Goal: Transaction & Acquisition: Book appointment/travel/reservation

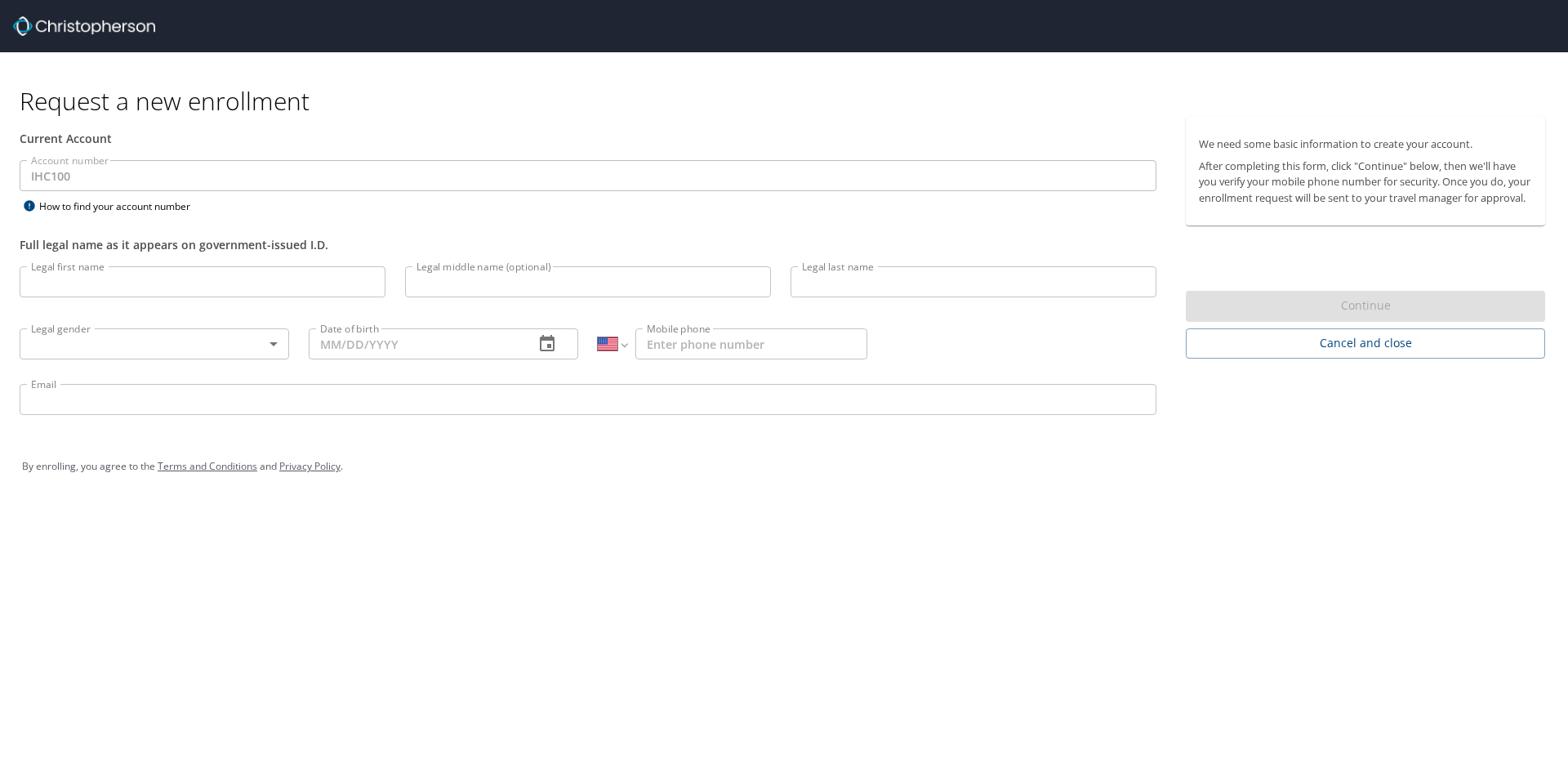
select select "US"
click at [144, 278] on input "Legal first name" at bounding box center [203, 282] width 366 height 31
type input "Brian"
type input "Stewart"
click at [172, 338] on body "Request a new enrollment Current Account Account number IHC100 Account number H…" at bounding box center [784, 386] width 1568 height 772
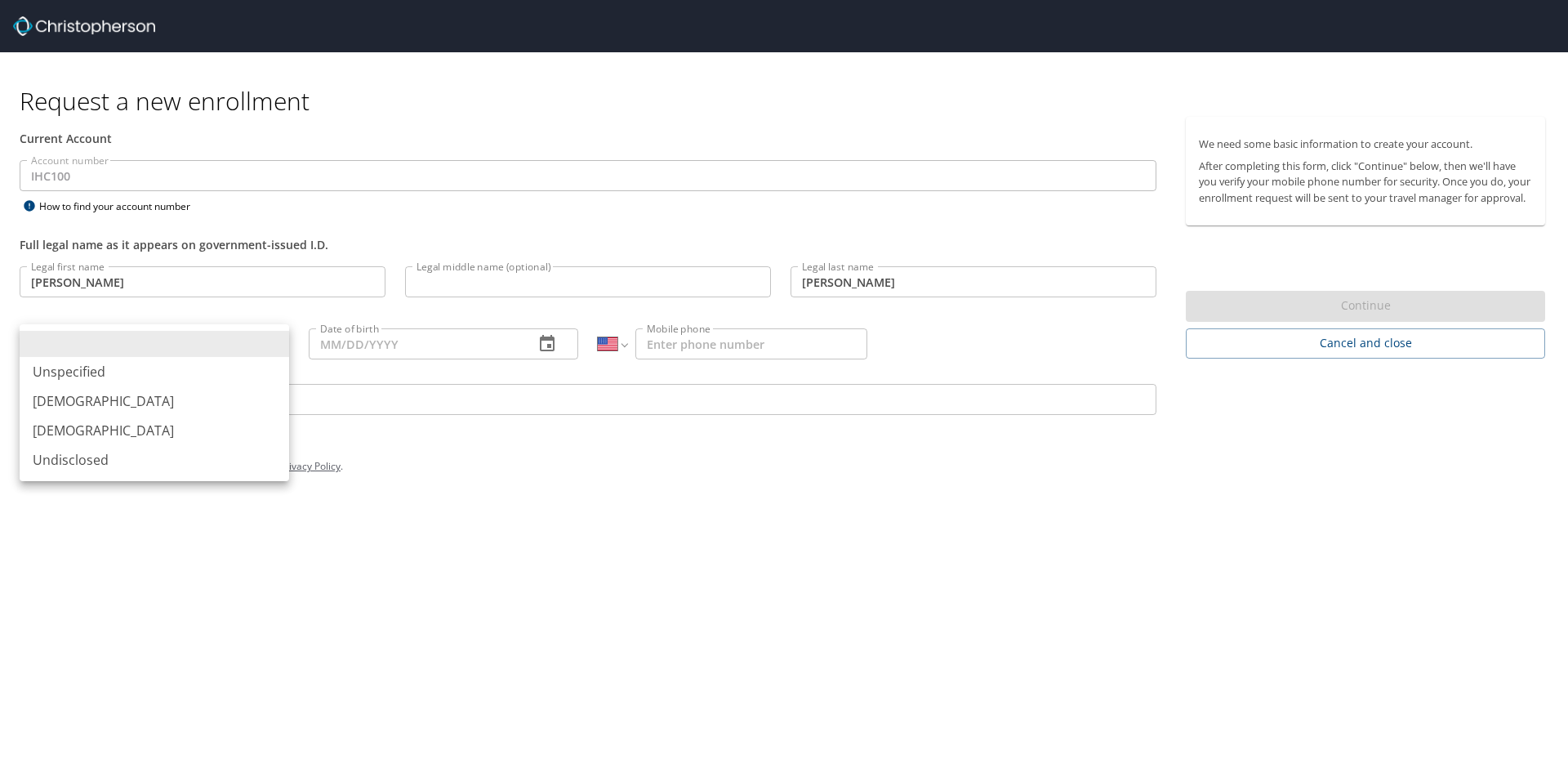
click at [171, 410] on li "Male" at bounding box center [154, 401] width 269 height 29
type input "Male"
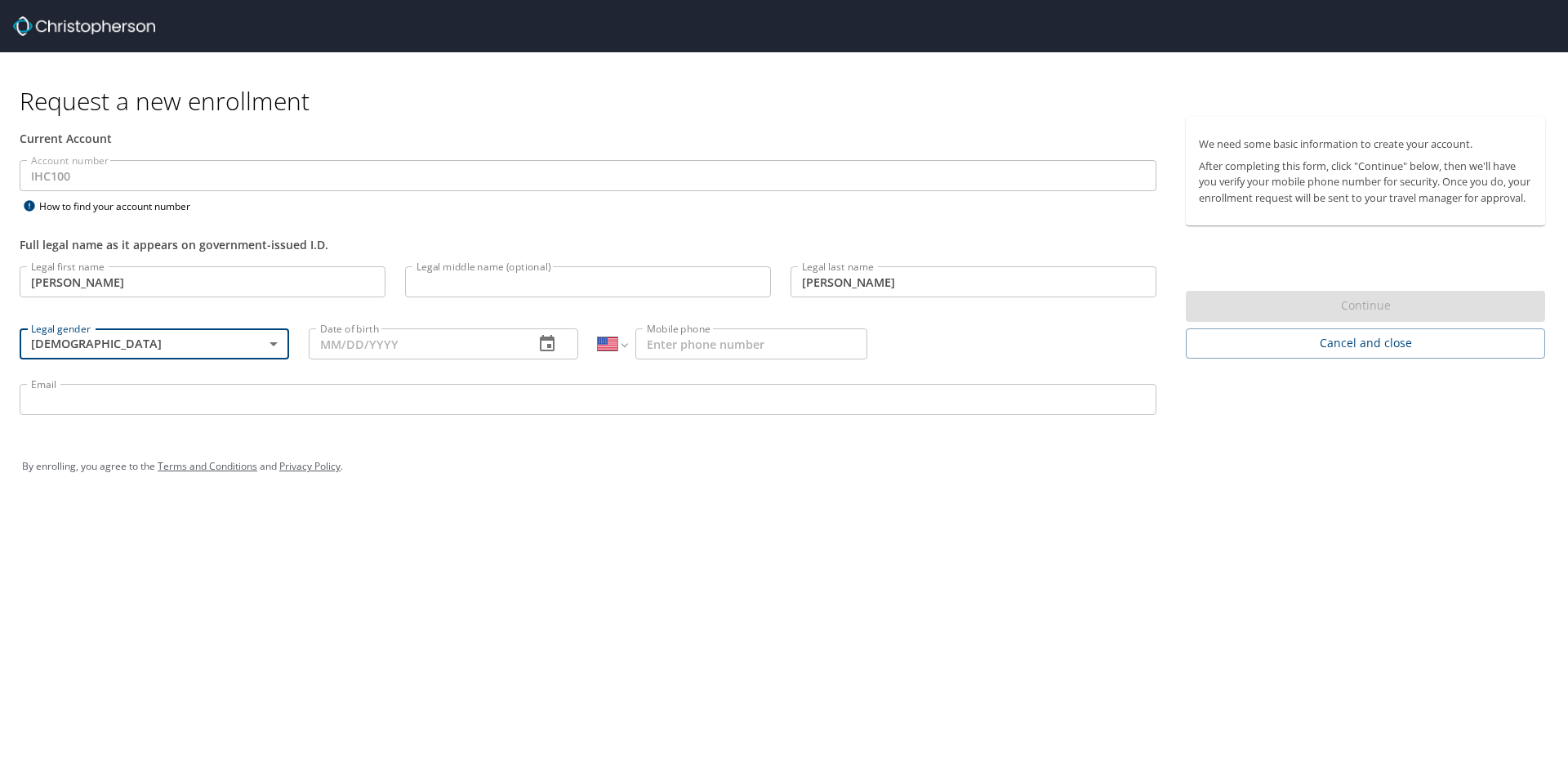
click at [426, 349] on input "Date of birth" at bounding box center [415, 344] width 212 height 31
click at [349, 351] on input "Date of birth" at bounding box center [415, 344] width 212 height 31
type input "02/24/1981"
click at [787, 345] on input "Mobile phone" at bounding box center [751, 344] width 232 height 31
type input "(801) 556-2959"
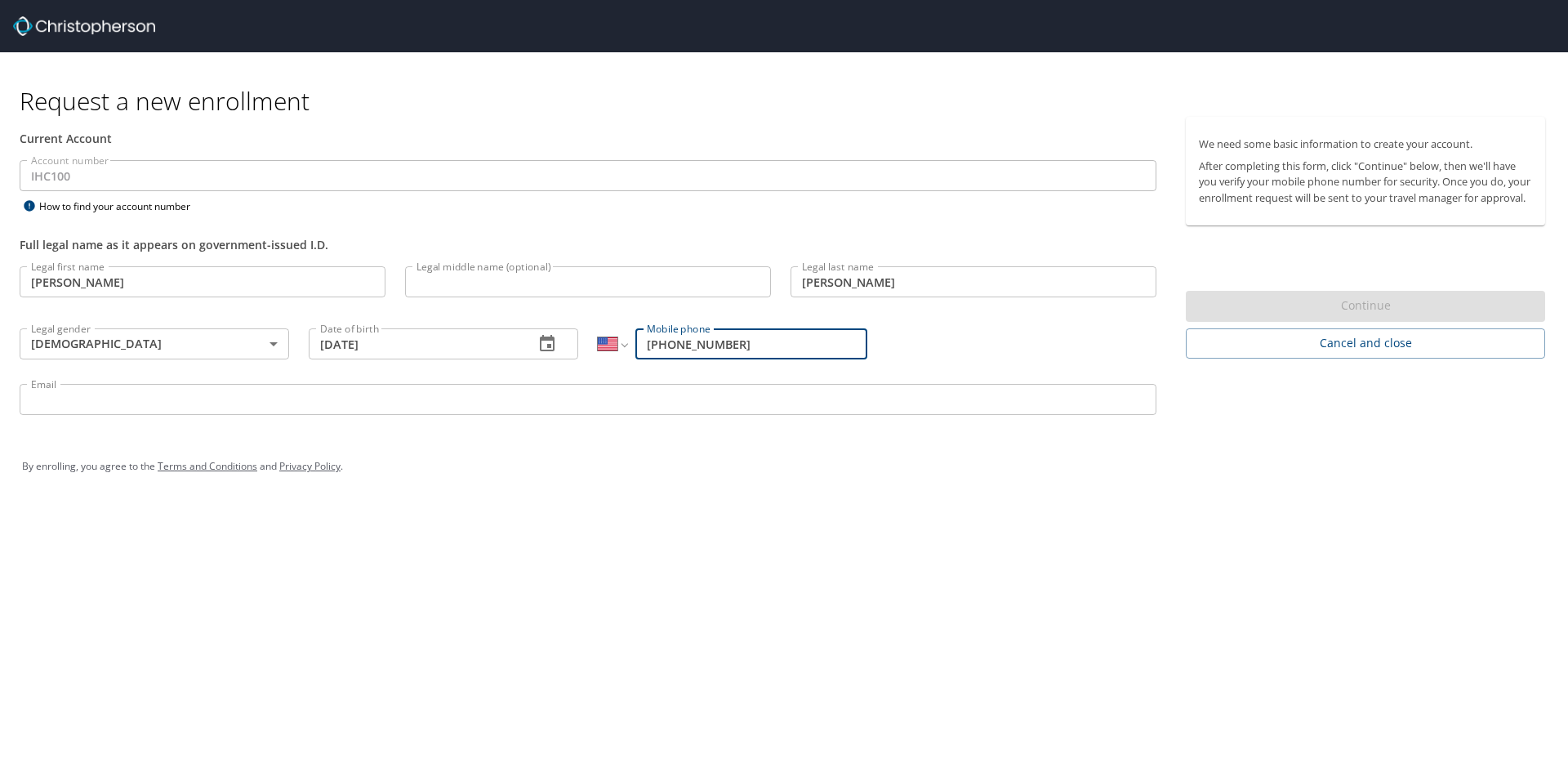
click at [392, 395] on input "Email" at bounding box center [588, 399] width 1137 height 31
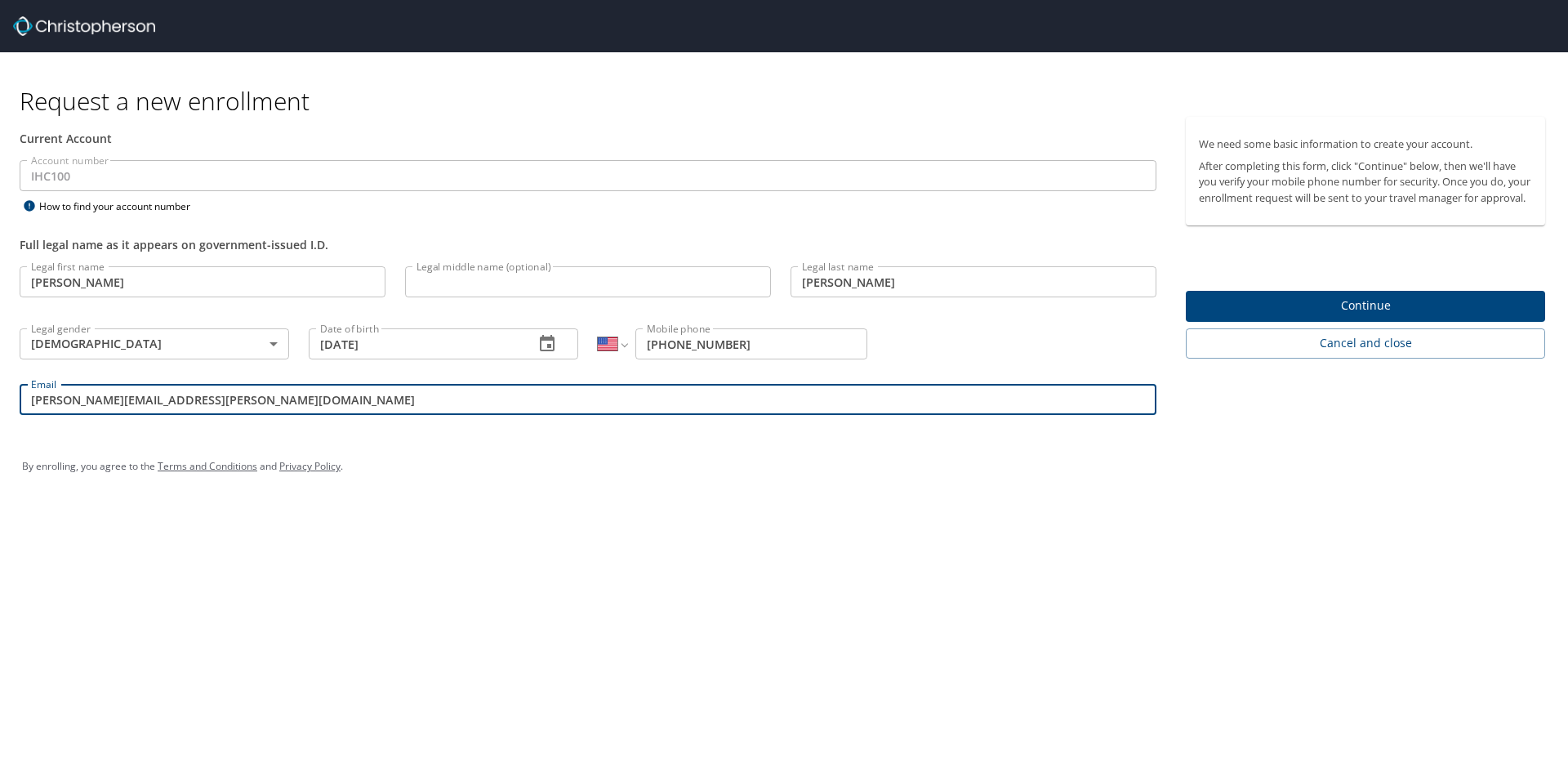
type input "brian.m.stewart@imail.org"
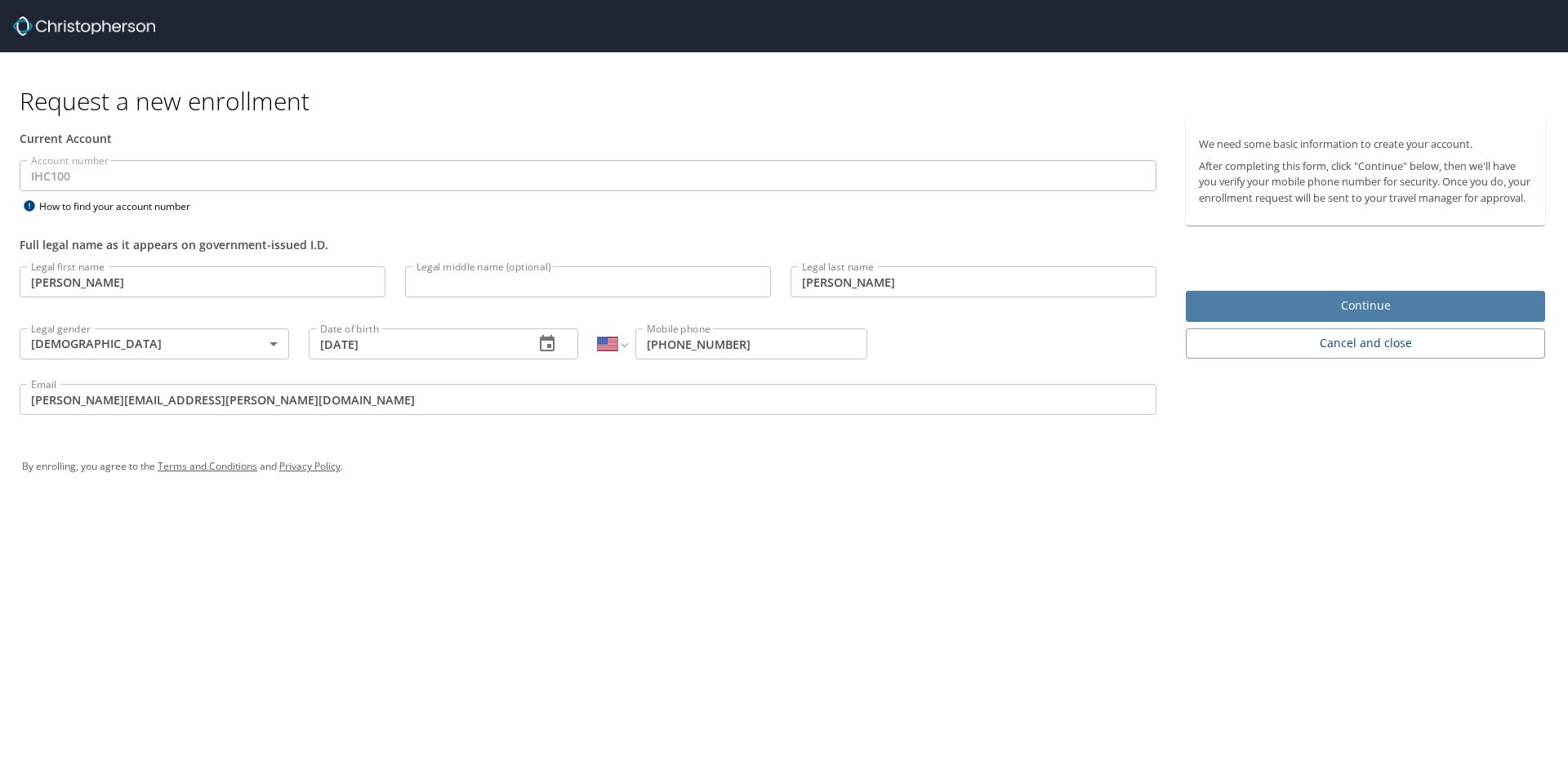
click at [1285, 312] on span "Continue" at bounding box center [1365, 306] width 333 height 20
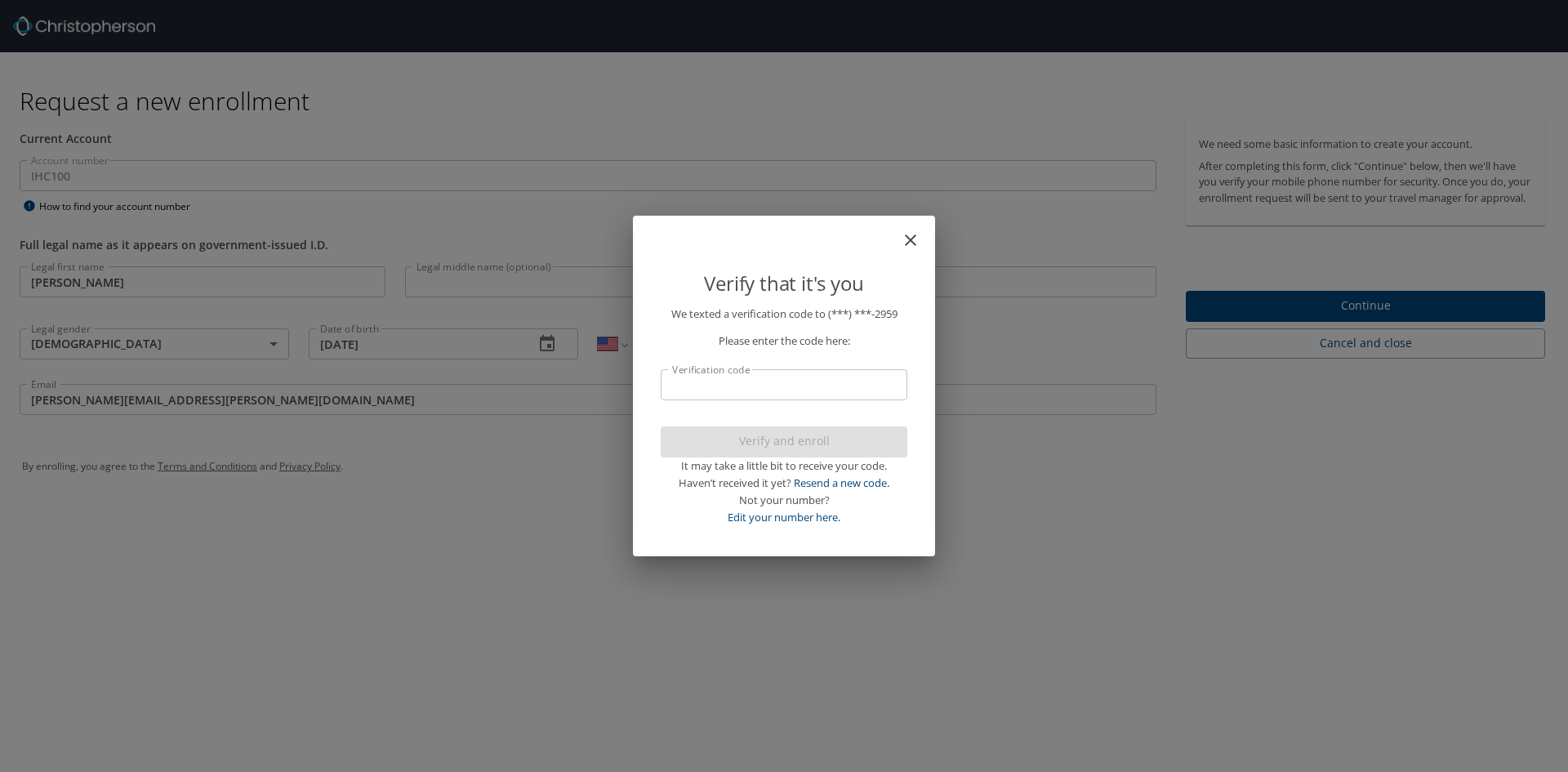
click at [811, 378] on input "Verification code" at bounding box center [784, 385] width 247 height 31
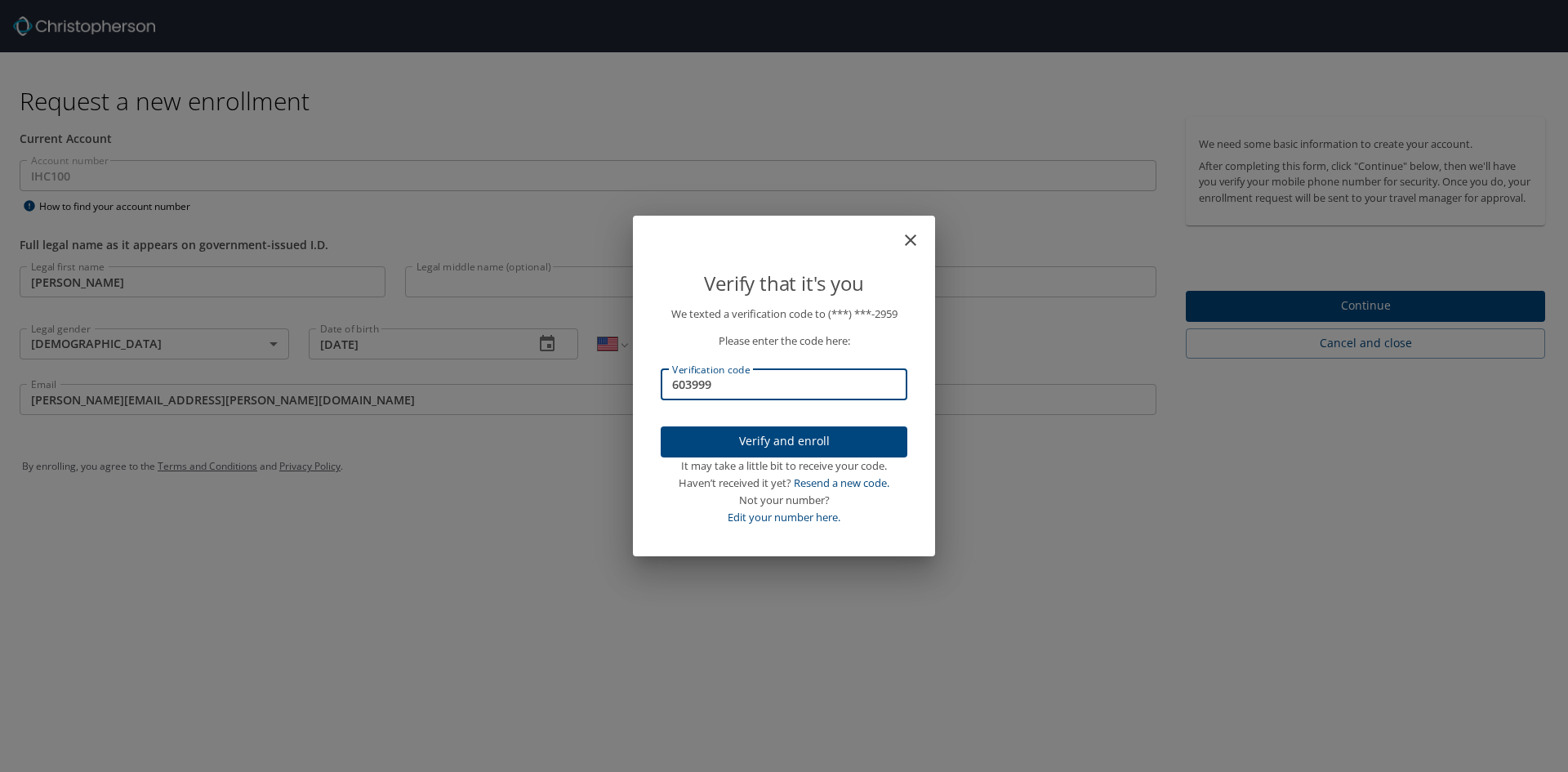
type input "603999"
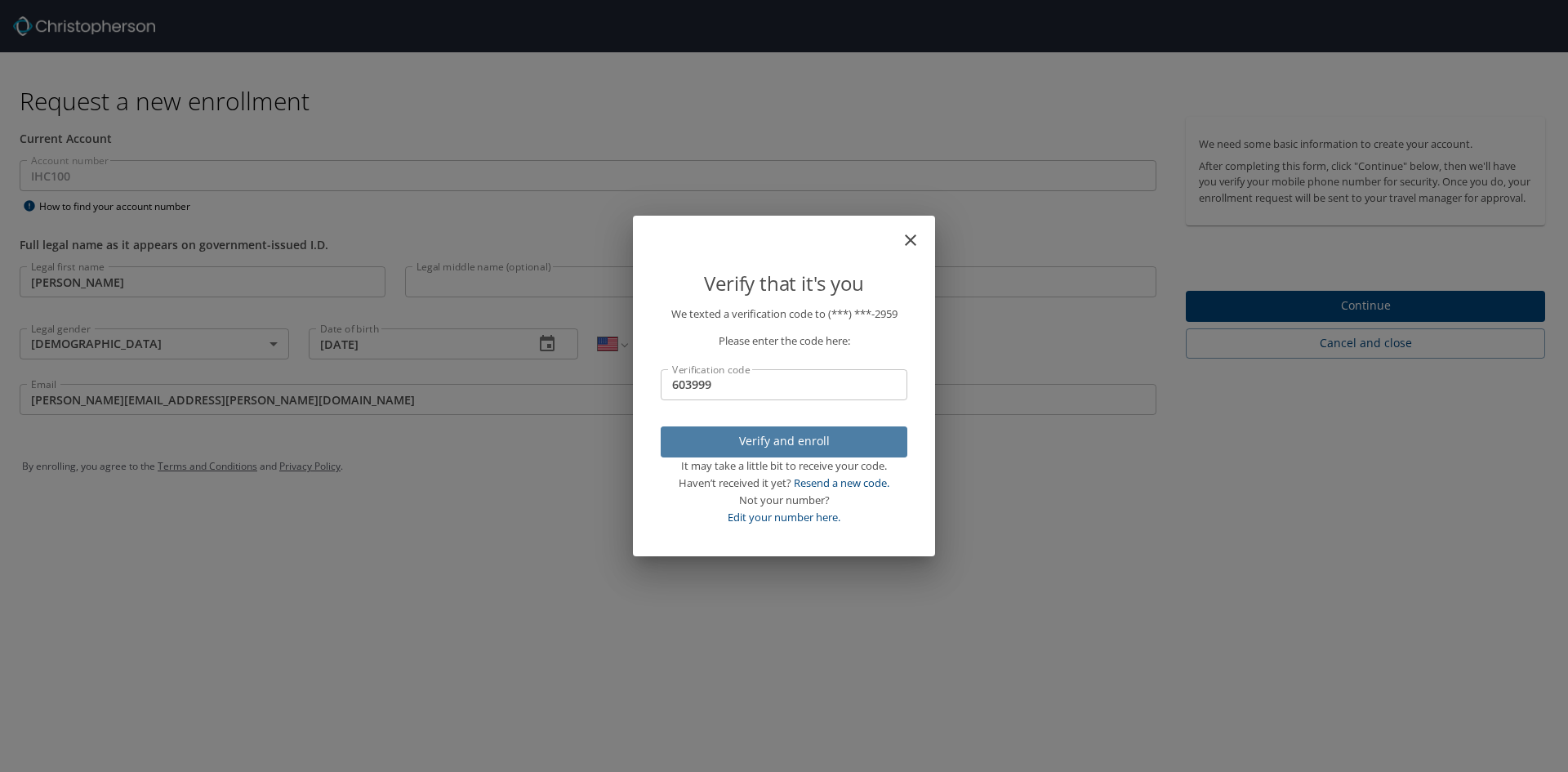
click at [801, 440] on span "Verify and enroll" at bounding box center [784, 441] width 220 height 20
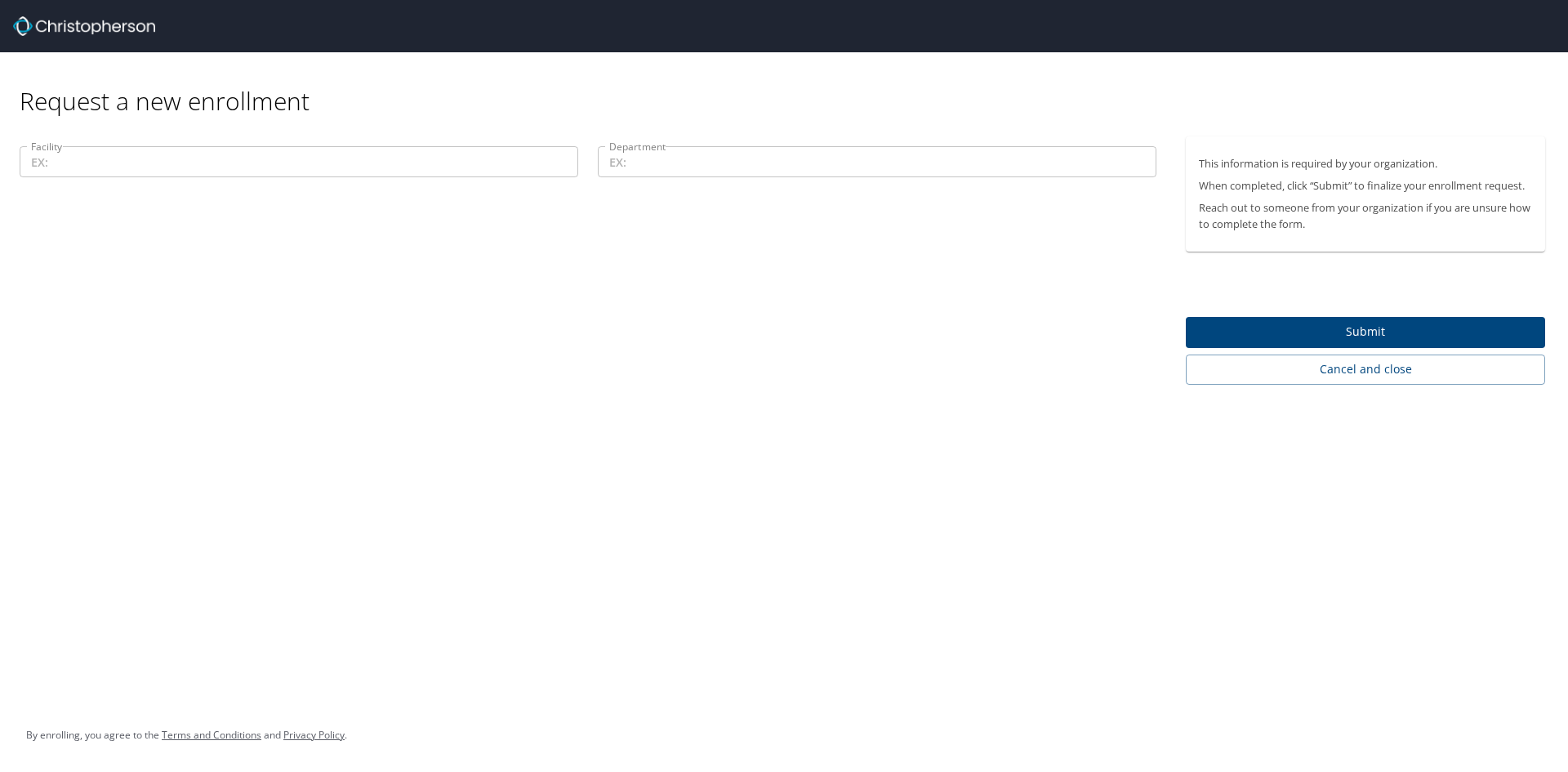
click at [200, 162] on input "Facility" at bounding box center [298, 162] width 559 height 31
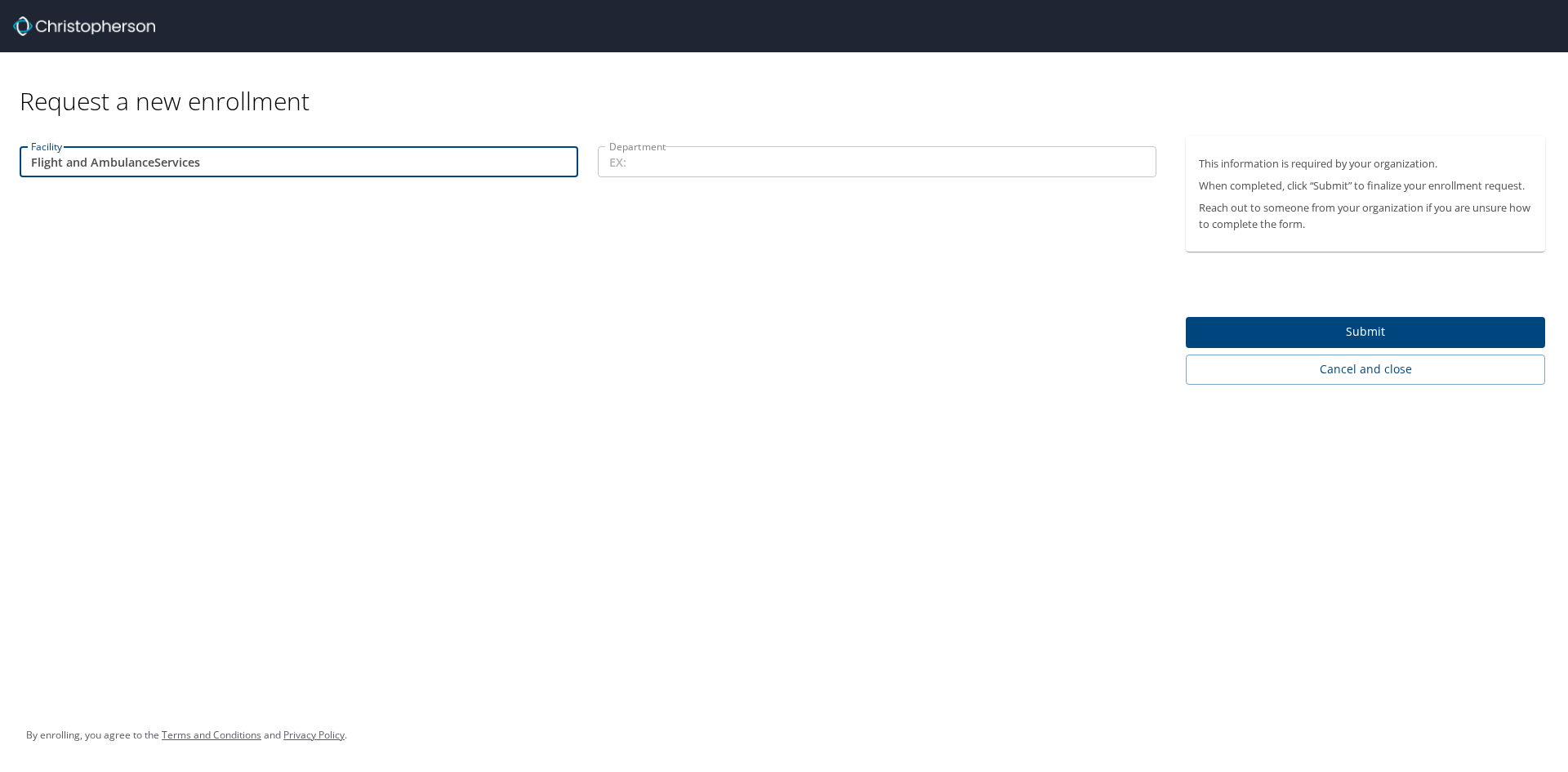
type input "Flight and AmbulanceServices"
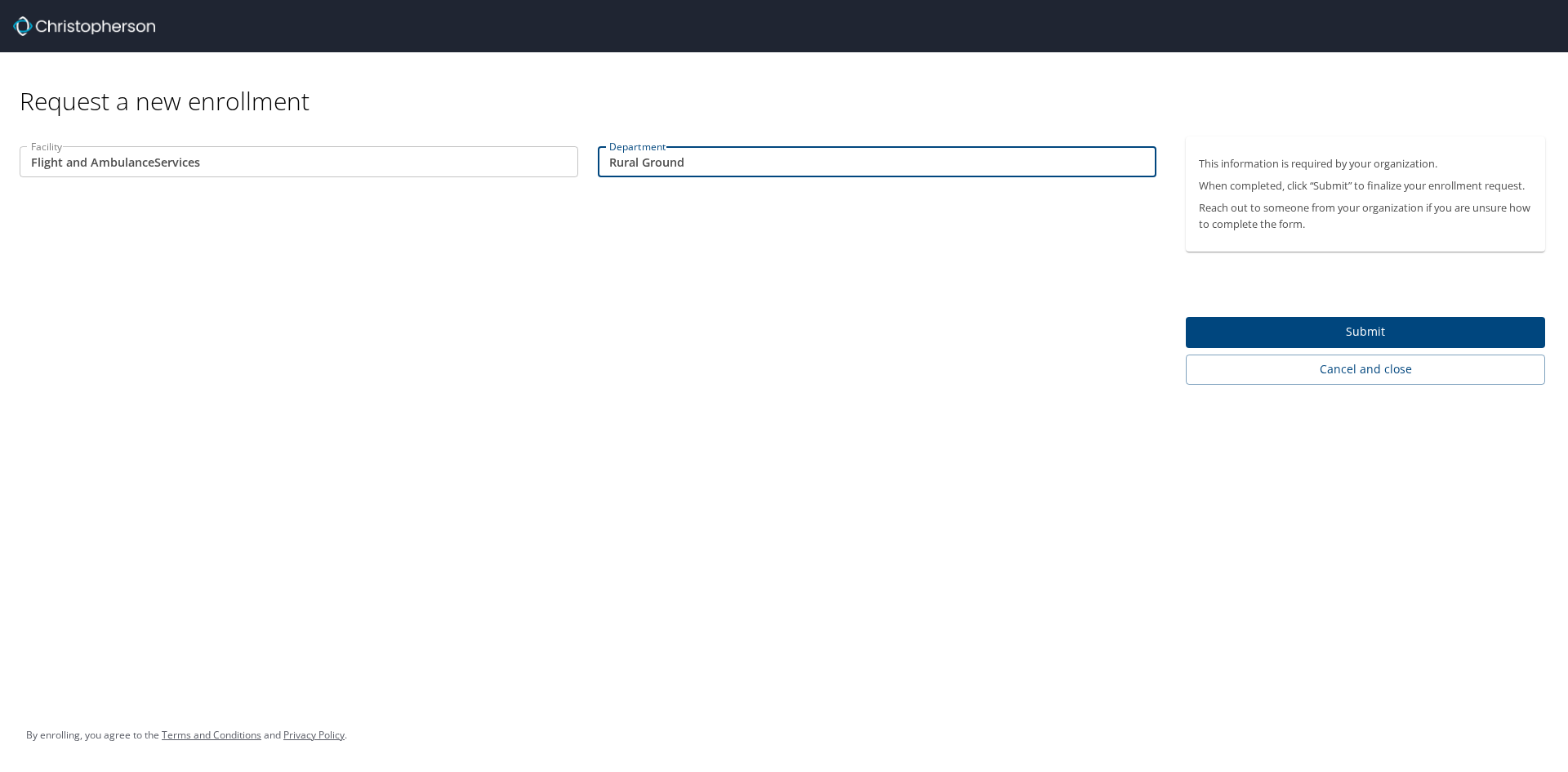
type input "Rural Ground"
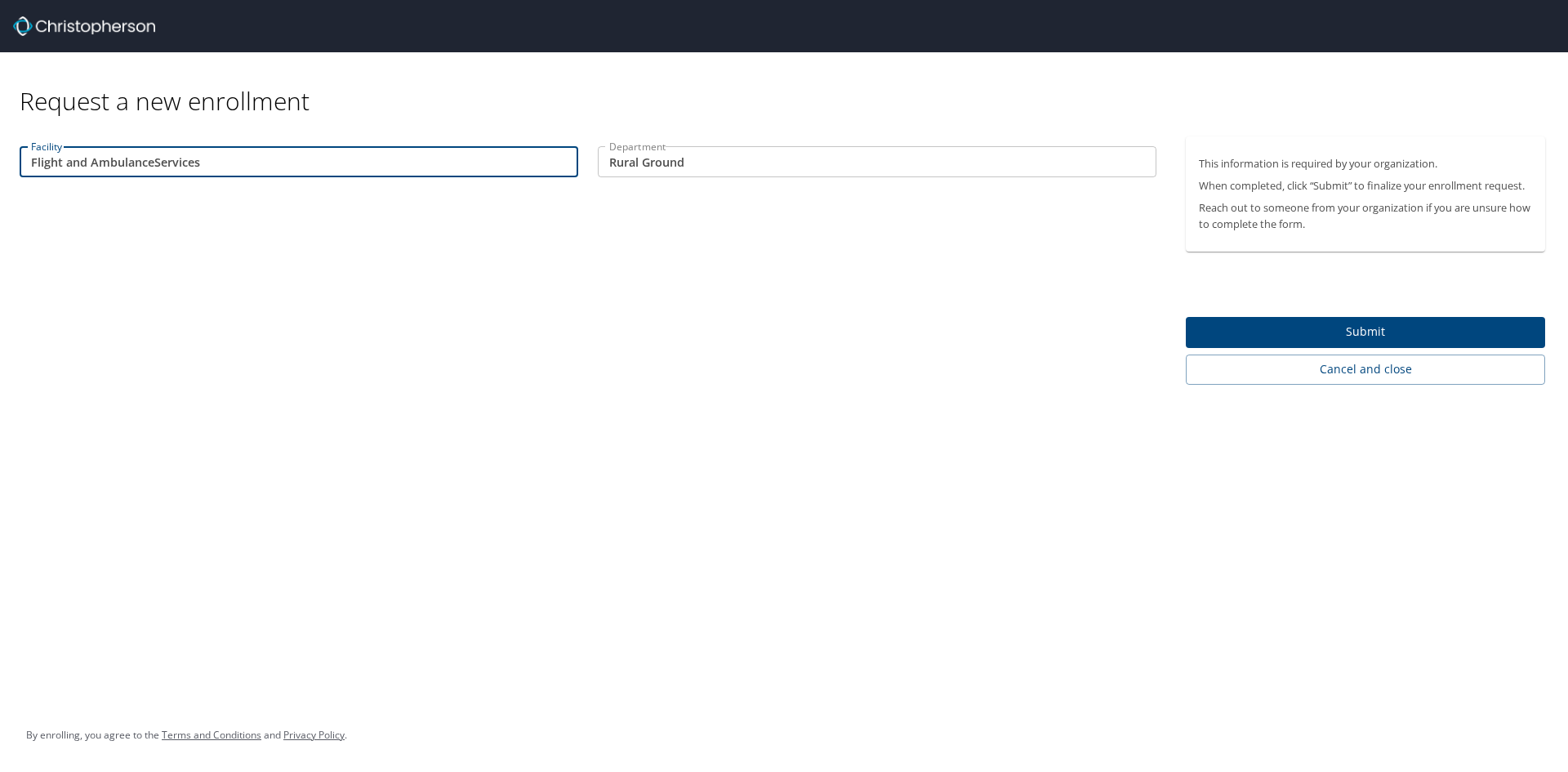
click at [155, 162] on input "Flight and AmbulanceServices" at bounding box center [298, 162] width 559 height 31
type input "Flight and Ambulance Services"
click at [1347, 325] on span "Submit" at bounding box center [1365, 331] width 333 height 20
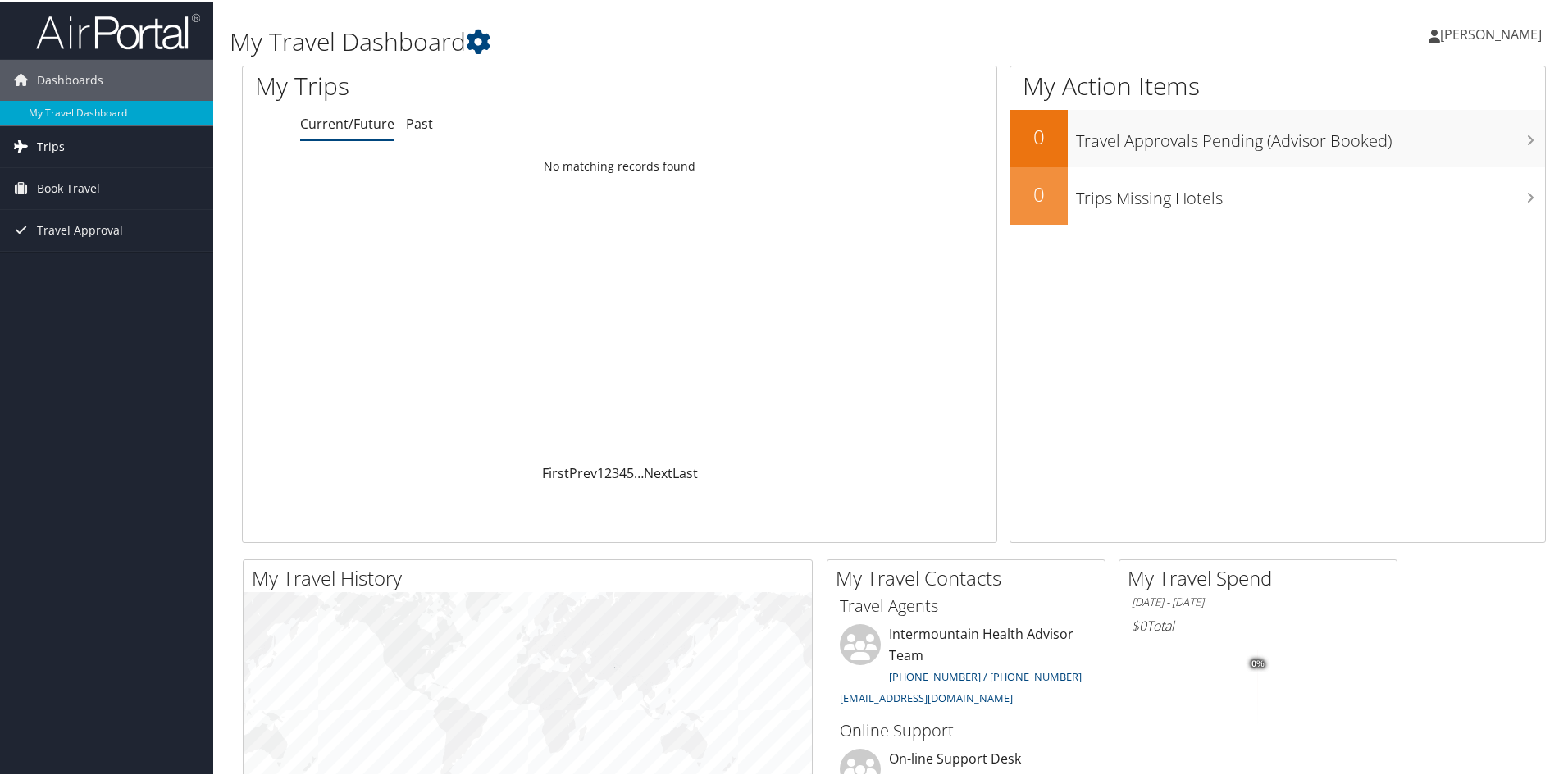
click at [37, 140] on span "Trips" at bounding box center [50, 145] width 28 height 41
click at [64, 171] on link "Current/Future Trips" at bounding box center [106, 178] width 213 height 25
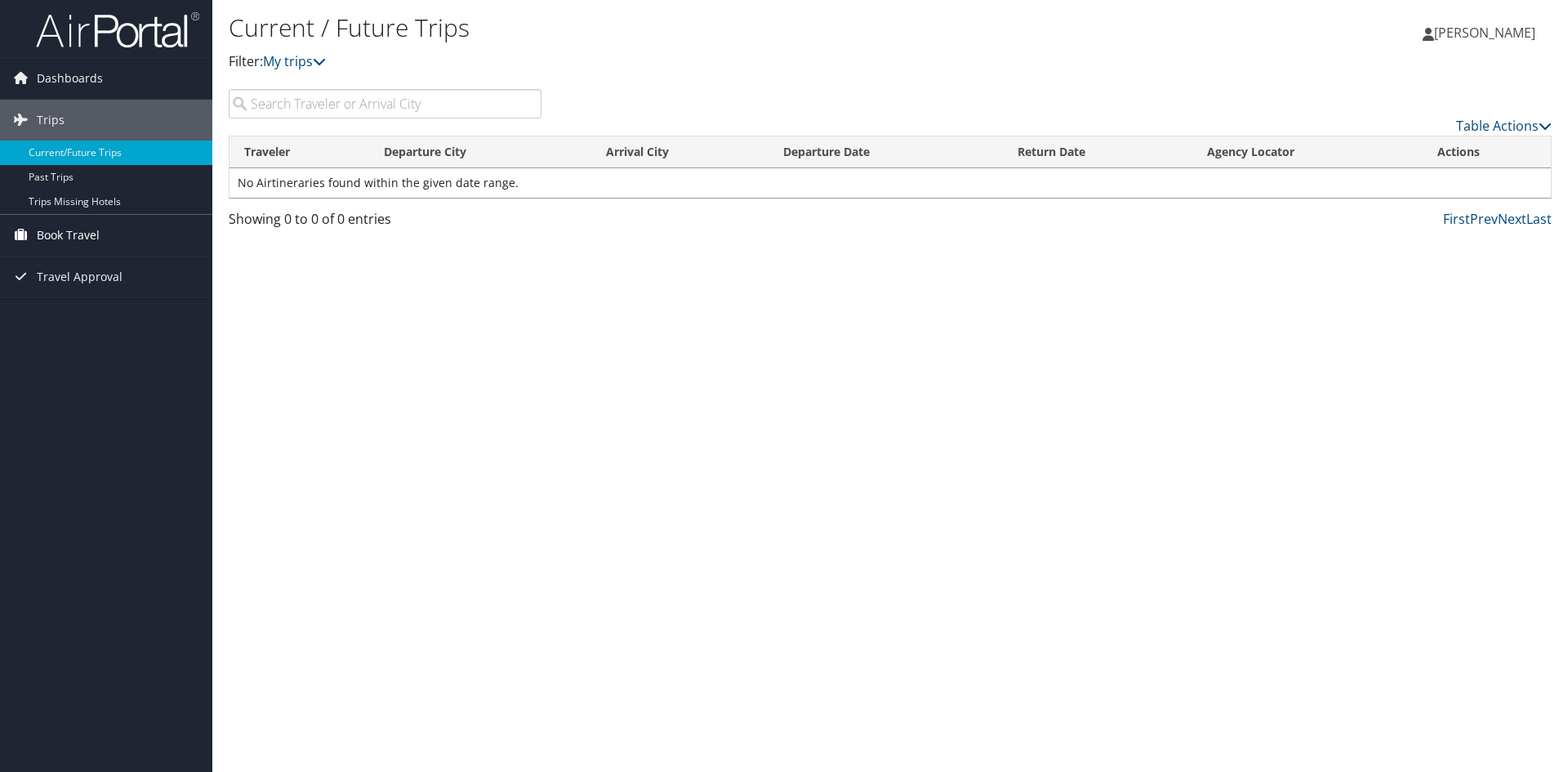
click at [76, 229] on span "Book Travel" at bounding box center [68, 235] width 63 height 41
click at [69, 262] on link "Agent Booking Request" at bounding box center [106, 268] width 212 height 25
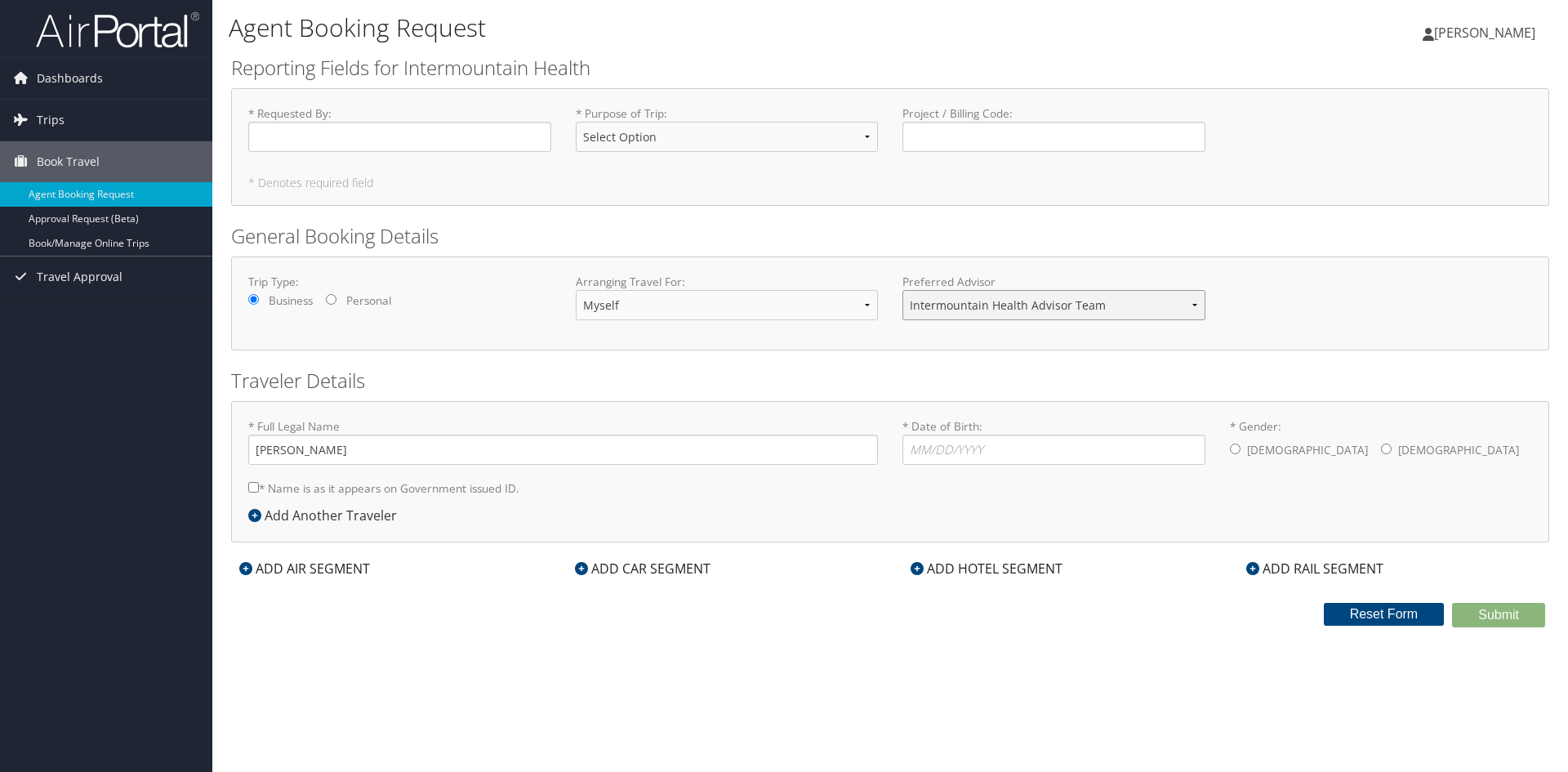
click at [1190, 311] on select "Intermountain Health Advisor Team" at bounding box center [1054, 305] width 303 height 30
click at [1191, 311] on select "Intermountain Health Advisor Team" at bounding box center [1054, 305] width 303 height 30
click at [723, 215] on form "Reporting Fields for Intermountain Health * Requested By : Required * Purpose o…" at bounding box center [890, 340] width 1318 height 573
click at [403, 137] on input "* Requested By : Required" at bounding box center [399, 137] width 303 height 30
click at [726, 126] on select "Select Option 3rd Party Reimbursable Business CME Conf or Education Groups Pers…" at bounding box center [727, 137] width 303 height 30
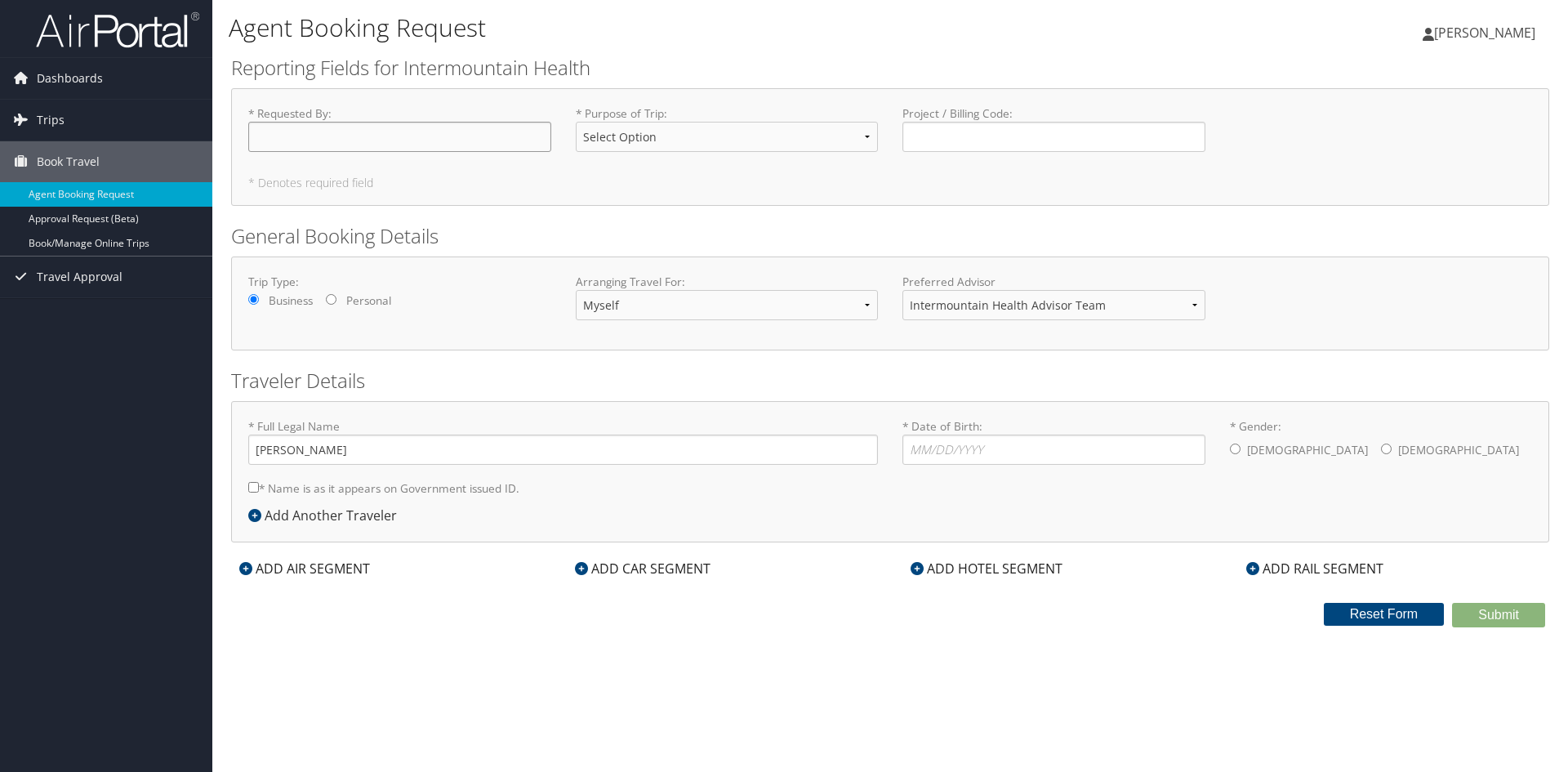
click at [417, 131] on input "* Requested By : Required" at bounding box center [399, 137] width 303 height 30
click at [402, 147] on input "Brian" at bounding box center [399, 137] width 303 height 30
type input "[PERSON_NAME]"
click at [688, 133] on select "Select Option 3rd Party Reimbursable Business CME Conf or Education Groups Pers…" at bounding box center [727, 137] width 303 height 30
select select "Business"
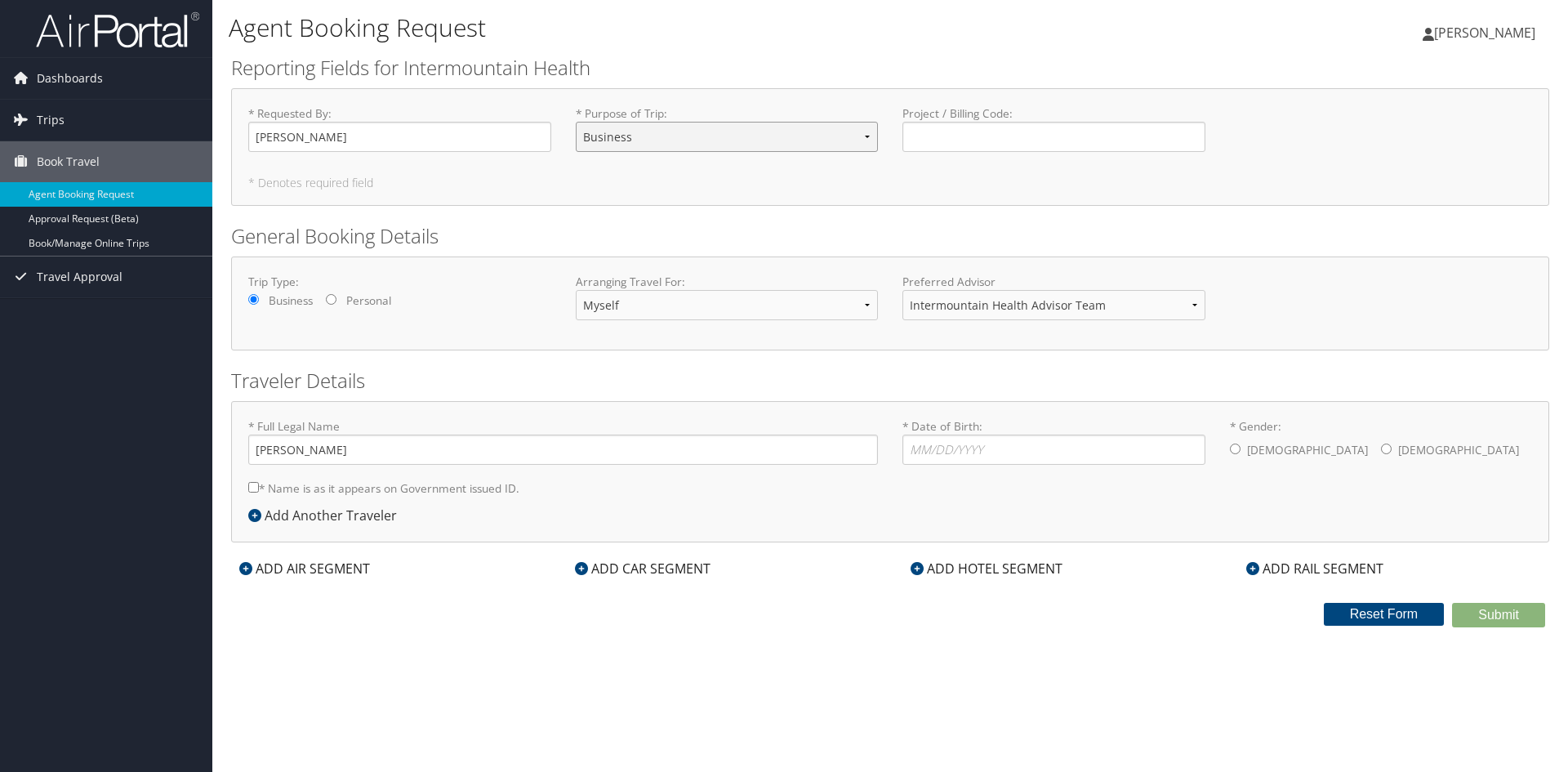
click at [576, 122] on select "Select Option 3rd Party Reimbursable Business CME Conf or Education Groups Pers…" at bounding box center [727, 137] width 303 height 30
click at [1046, 448] on input "* Date of Birth: Invalid Date" at bounding box center [1054, 450] width 303 height 30
type input "02/24/1981"
click at [1233, 450] on input "* Gender: Male Female" at bounding box center [1236, 449] width 11 height 11
radio input "true"
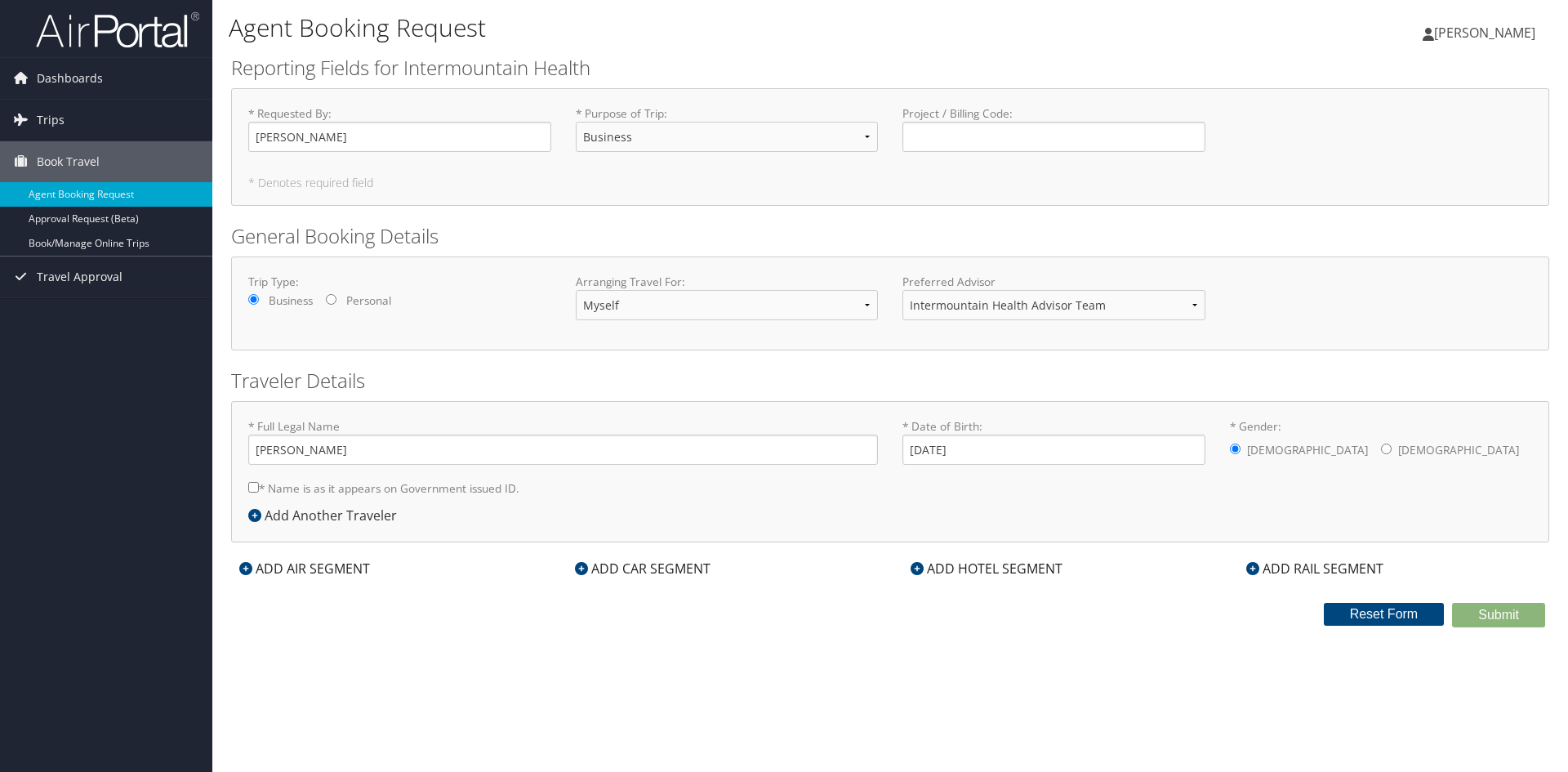
click at [252, 489] on input "* Name is as it appears on Government issued ID." at bounding box center [253, 487] width 11 height 11
checkbox input "true"
click at [288, 450] on input "Brian Stewart" at bounding box center [562, 450] width 630 height 30
type input "Brian Michael Stewart"
click at [675, 508] on div "* Full Legal Name Brian Michael Stewart * Name is as it appears on Government i…" at bounding box center [890, 471] width 1318 height 141
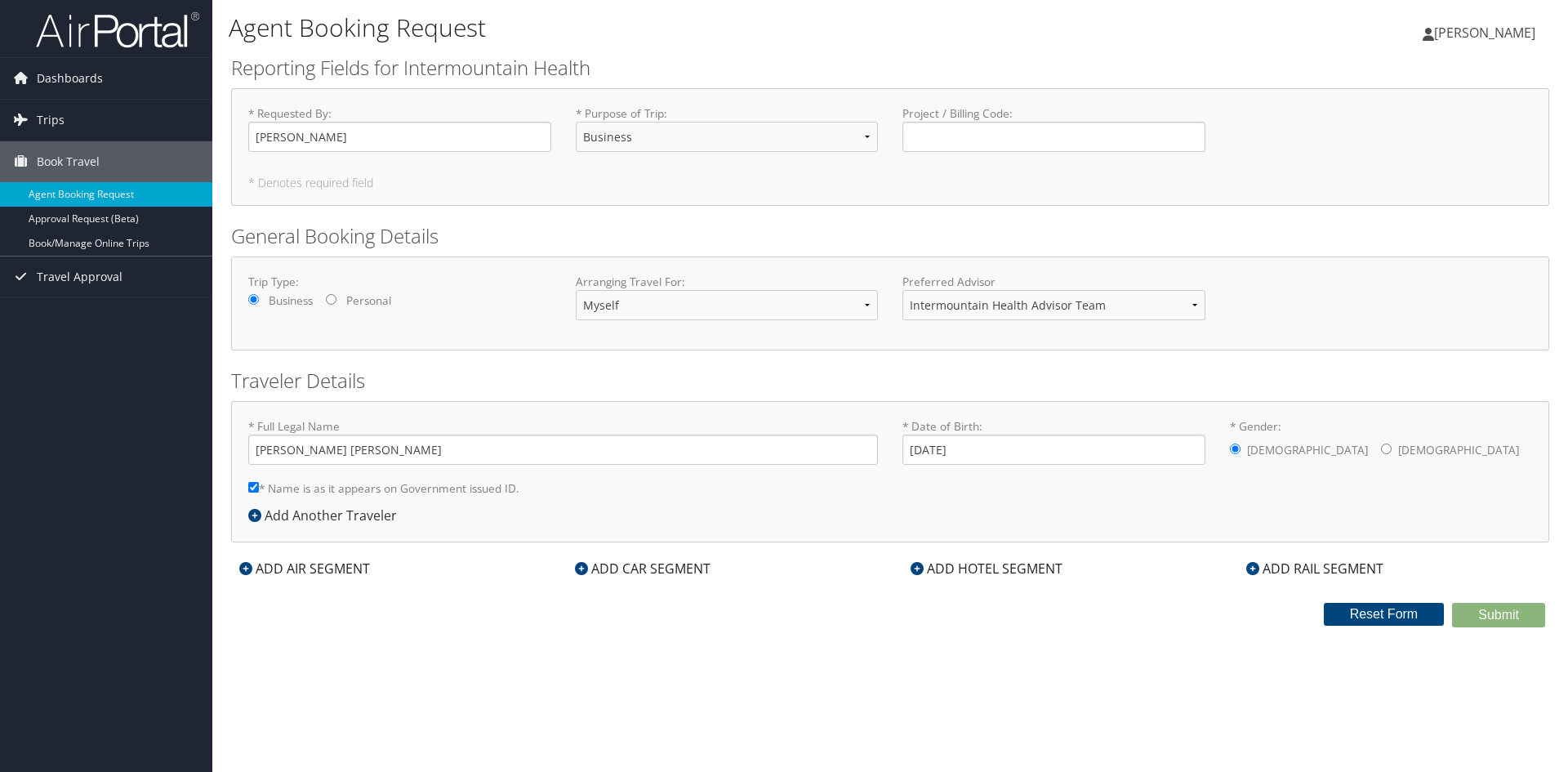
click at [1101, 521] on div "* Full Legal Name Brian Michael Stewart * Name is as it appears on Government i…" at bounding box center [890, 471] width 1318 height 141
click at [516, 414] on div "* Full Legal Name Brian Michael Stewart * Name is as it appears on Government i…" at bounding box center [890, 471] width 1318 height 141
click at [530, 513] on div "* Full Legal Name Brian Michael Stewart * Name is as it appears on Government i…" at bounding box center [890, 471] width 1318 height 141
click at [329, 181] on h5 "* Denotes required field" at bounding box center [889, 182] width 1284 height 12
click at [556, 505] on div "* Full Legal Name Brian Michael Stewart * Name is as it appears on Government i…" at bounding box center [563, 462] width 654 height 87
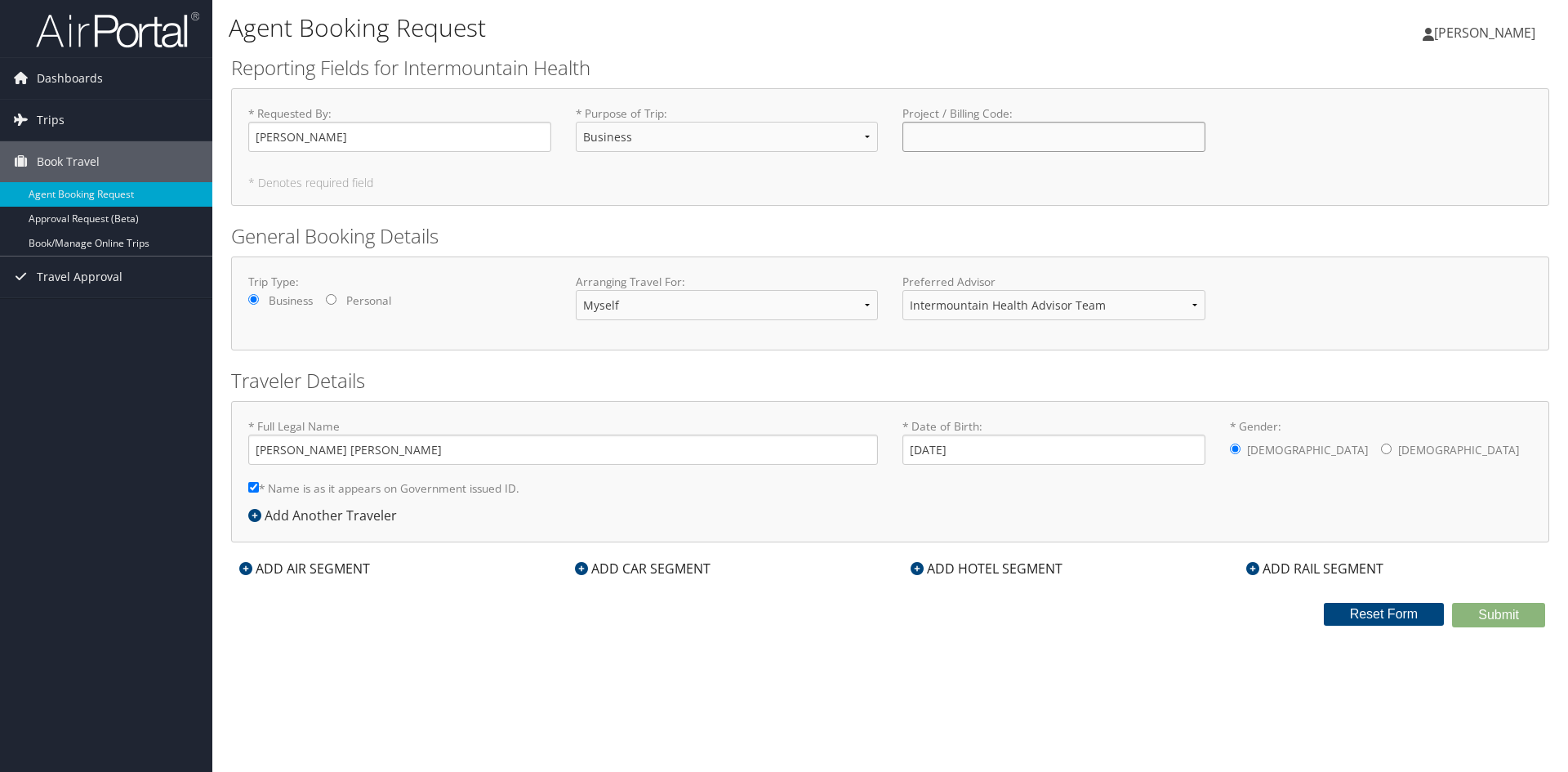
click at [990, 135] on input "Project / Billing Code : Required" at bounding box center [1054, 137] width 303 height 30
type input "Rural Ground"
click at [1144, 664] on div "Agent Booking Request Brian Stewart Brian Stewart My Settings Travel Agency Con…" at bounding box center [890, 386] width 1356 height 772
click at [247, 567] on icon at bounding box center [245, 569] width 13 height 13
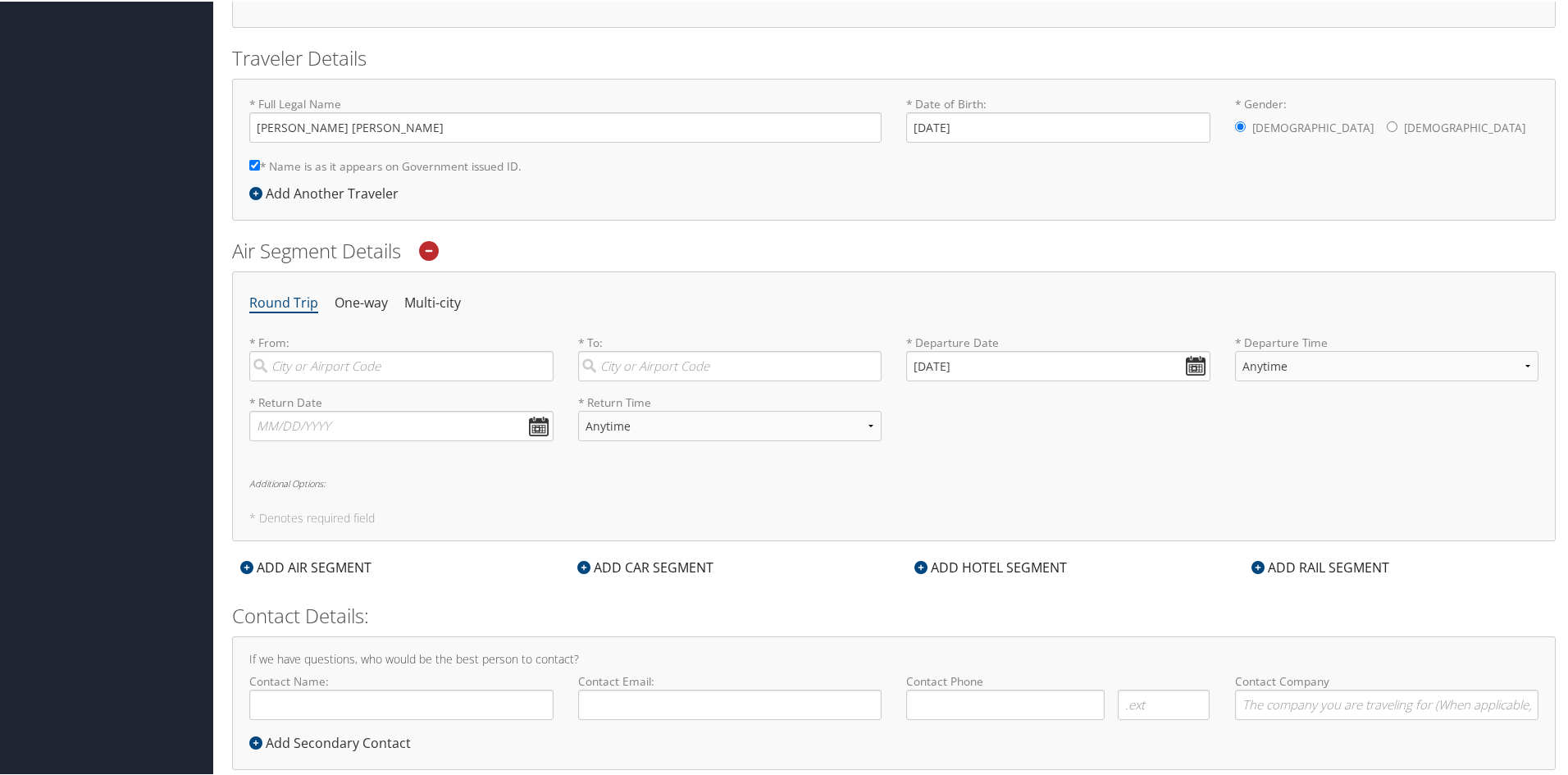
scroll to position [328, 0]
click at [417, 362] on input "search" at bounding box center [400, 362] width 304 height 30
type input "FCA"
type input "SLC"
click at [1191, 361] on input "10/13/2025" at bounding box center [1058, 362] width 304 height 30
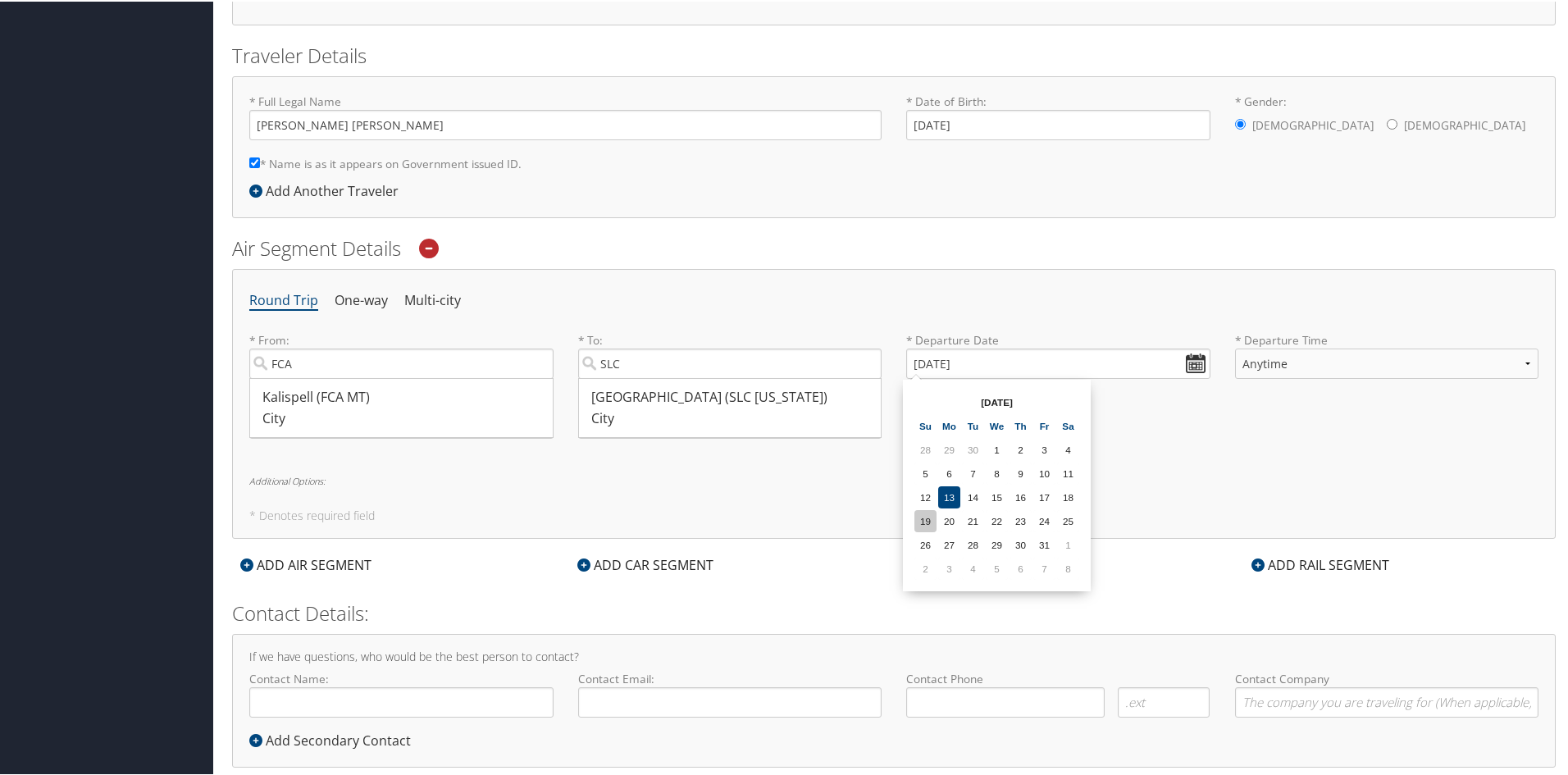
click at [927, 521] on td "19" at bounding box center [925, 519] width 22 height 22
type input "10/19/2025"
click at [1447, 359] on select "Anytime Early Morning (5AM-7AM) Morning (7AM-12PM) Afternoon (12PM-5PM) Evening…" at bounding box center [1387, 362] width 304 height 30
select select "5PM-10PM"
click at [1235, 347] on select "Anytime Early Morning (5AM-7AM) Morning (7AM-12PM) Afternoon (12PM-5PM) Evening…" at bounding box center [1387, 362] width 304 height 30
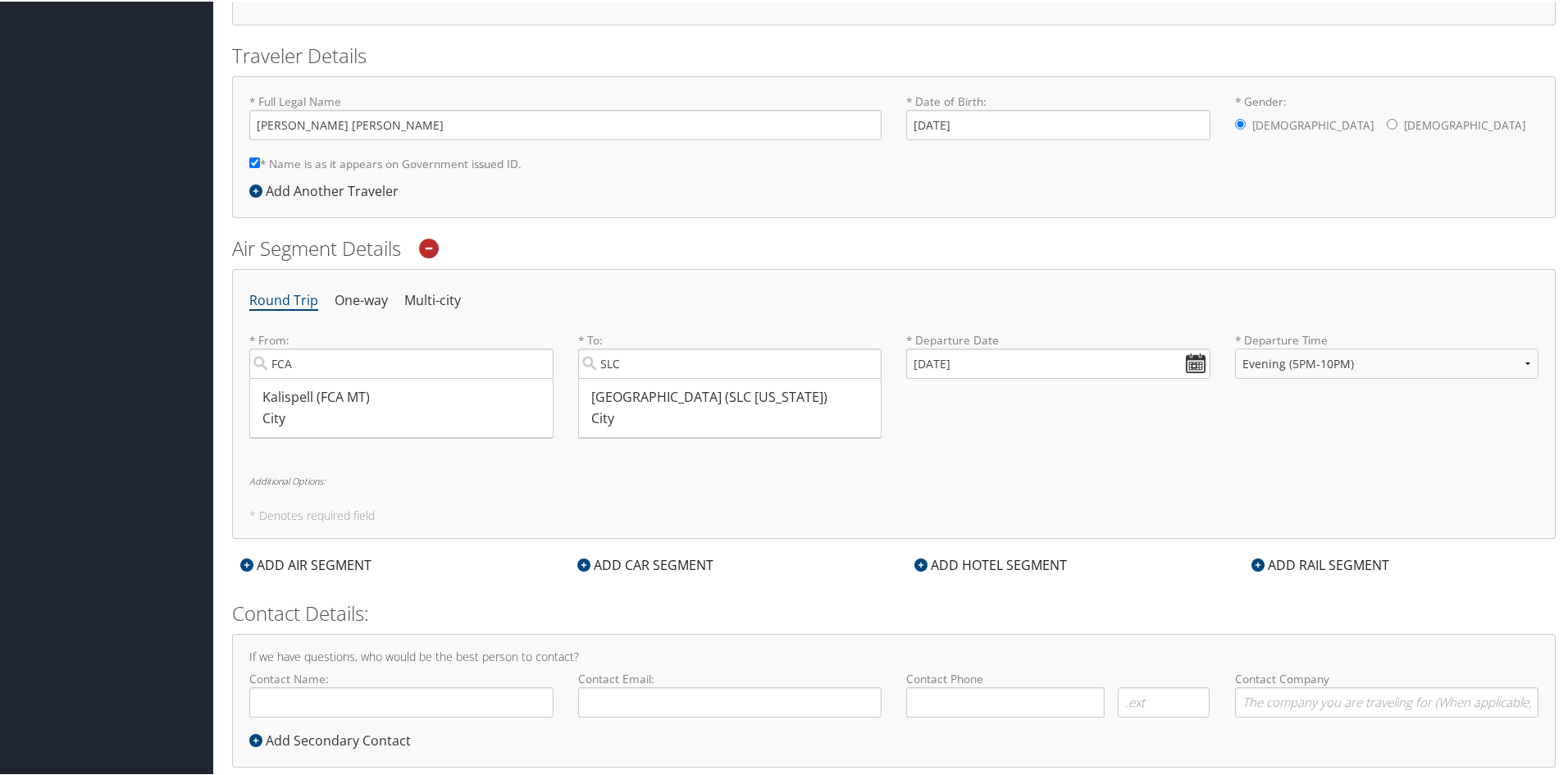
click at [1075, 464] on div "Round Trip One-way Multi-city * From: FCA Kalispell (FCA MT) City 3711 3711 Req…" at bounding box center [894, 402] width 1324 height 269
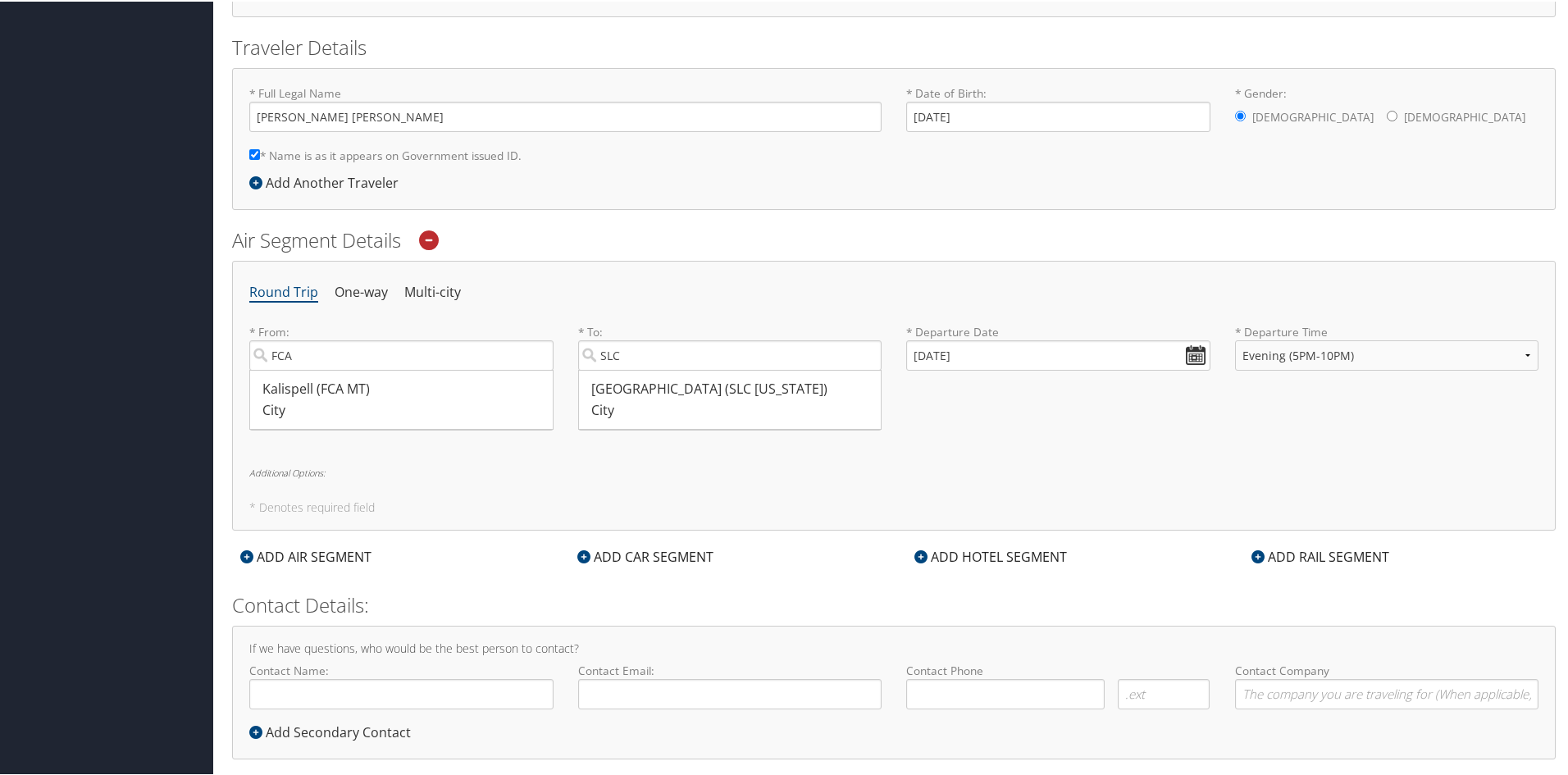
scroll to position [360, 0]
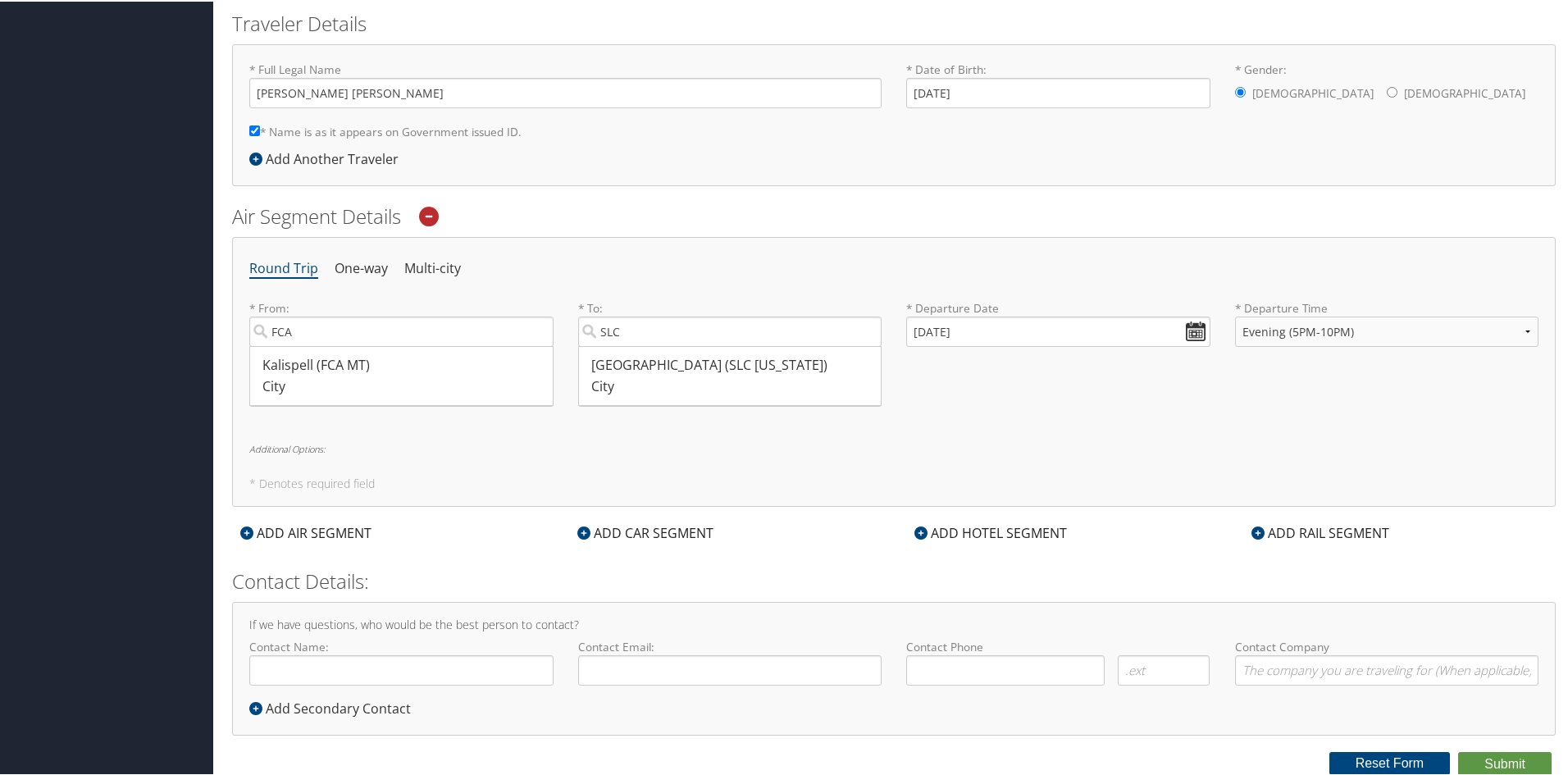
click at [506, 468] on div "Round Trip One-way Multi-city * From: FCA Kalispell (FCA MT) City 3711 3711 Req…" at bounding box center [894, 370] width 1324 height 269
click at [1118, 408] on div "* Return Date Dates must be valid * Return Time Anytime Early Morning (5AM-7AM)…" at bounding box center [894, 388] width 1314 height 60
click at [1036, 464] on div "Round Trip One-way Multi-city * From: FCA Kalispell (FCA MT) City 3711 3711 Req…" at bounding box center [894, 370] width 1324 height 269
click at [247, 527] on icon at bounding box center [246, 531] width 13 height 13
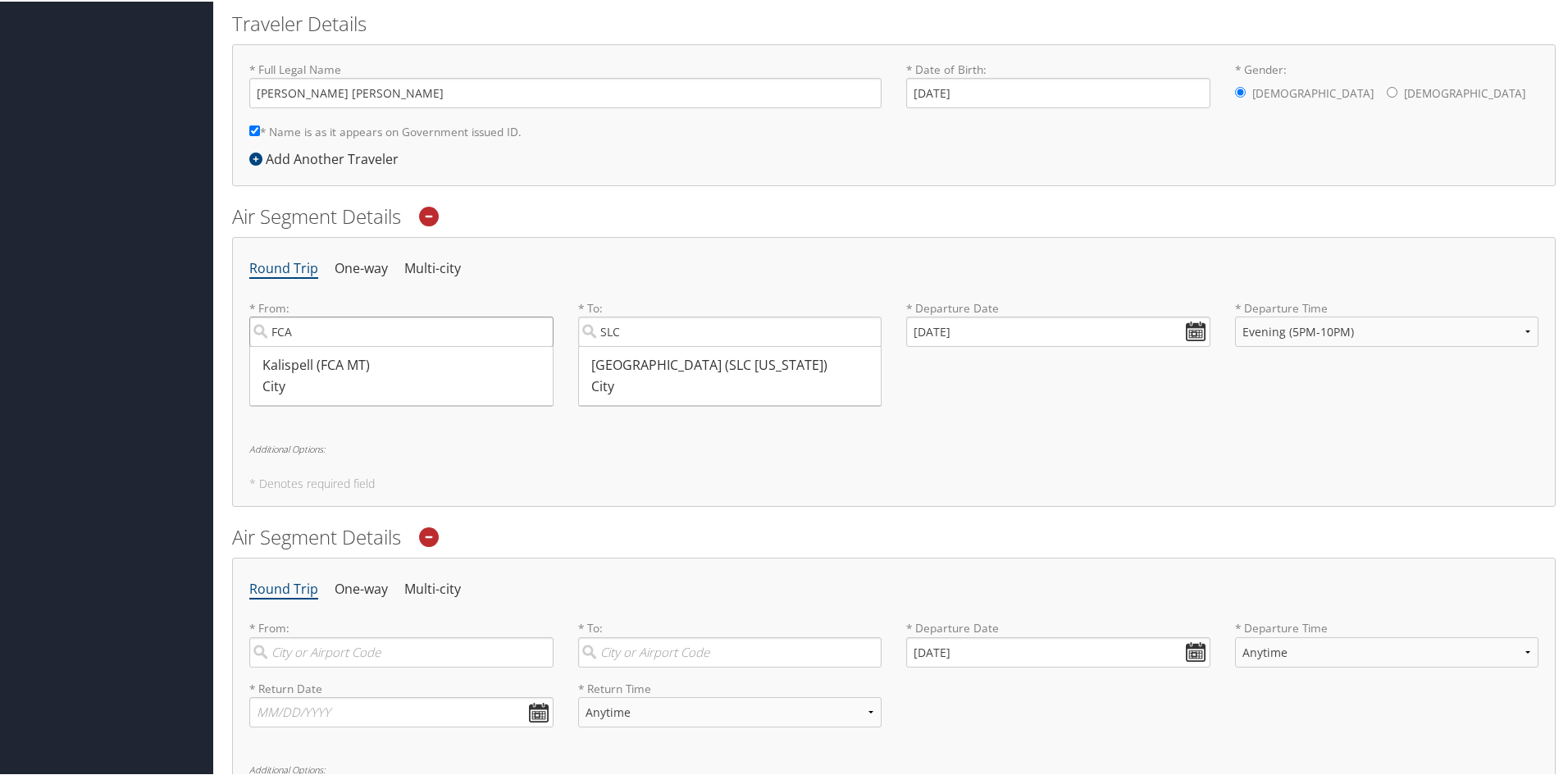
click at [419, 326] on input "FCA" at bounding box center [400, 330] width 304 height 30
click at [429, 296] on div "Round Trip One-way Multi-city * From: FCA Kalispell (FCA MT) City 3711 3711 Req…" at bounding box center [894, 370] width 1324 height 269
click at [753, 390] on div "City" at bounding box center [732, 385] width 282 height 21
click at [753, 345] on input "SLC" at bounding box center [730, 330] width 304 height 30
type input "Salt Lake City (SLC Utah)"
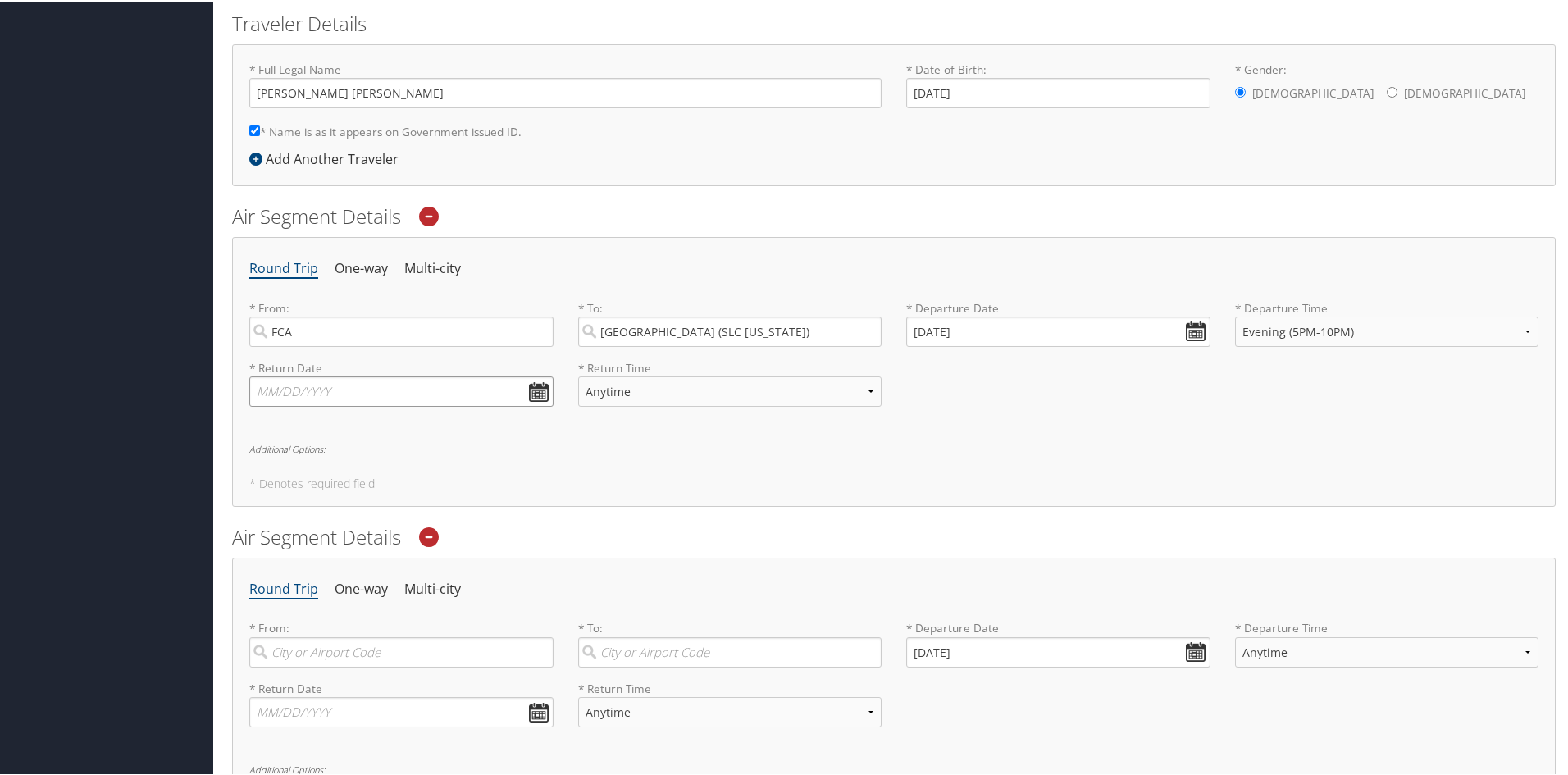
click at [538, 392] on input "text" at bounding box center [400, 390] width 304 height 30
click at [362, 544] on td "23" at bounding box center [367, 547] width 22 height 22
type input "10/23/2025"
click at [709, 392] on select "Anytime Early Morning (5AM-7AM) Morning (7AM-12PM) Afternoon (12PM-5PM) Evening…" at bounding box center [730, 390] width 304 height 30
select select "5PM-10PM"
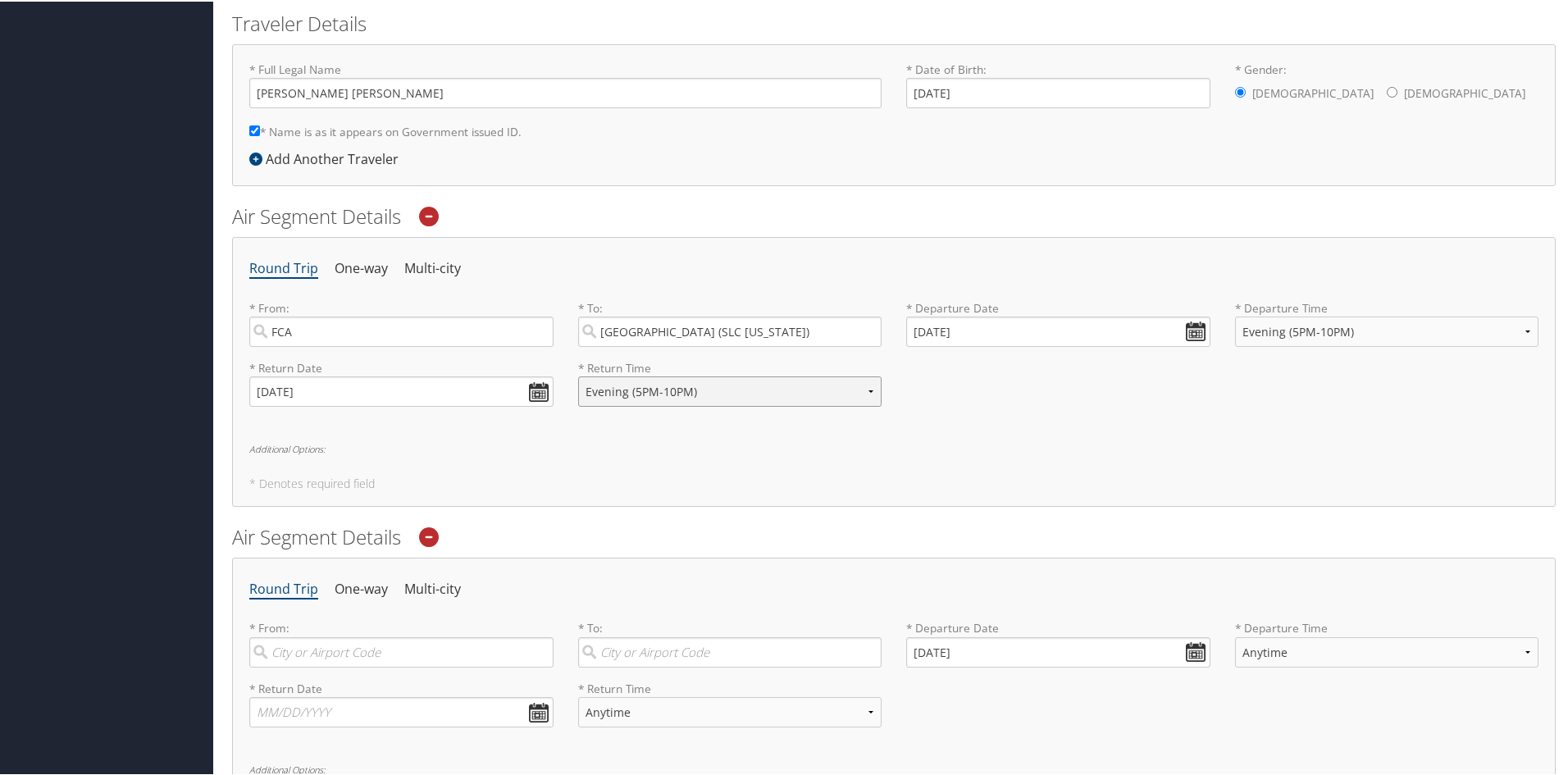
click at [578, 375] on select "Anytime Early Morning (5AM-7AM) Morning (7AM-12PM) Afternoon (12PM-5PM) Evening…" at bounding box center [730, 390] width 304 height 30
click at [676, 461] on div "Round Trip One-way Multi-city * From: FCA Kalispell (FCA MT) City 3711 3711 Req…" at bounding box center [894, 370] width 1324 height 269
click at [433, 537] on icon at bounding box center [429, 535] width 20 height 20
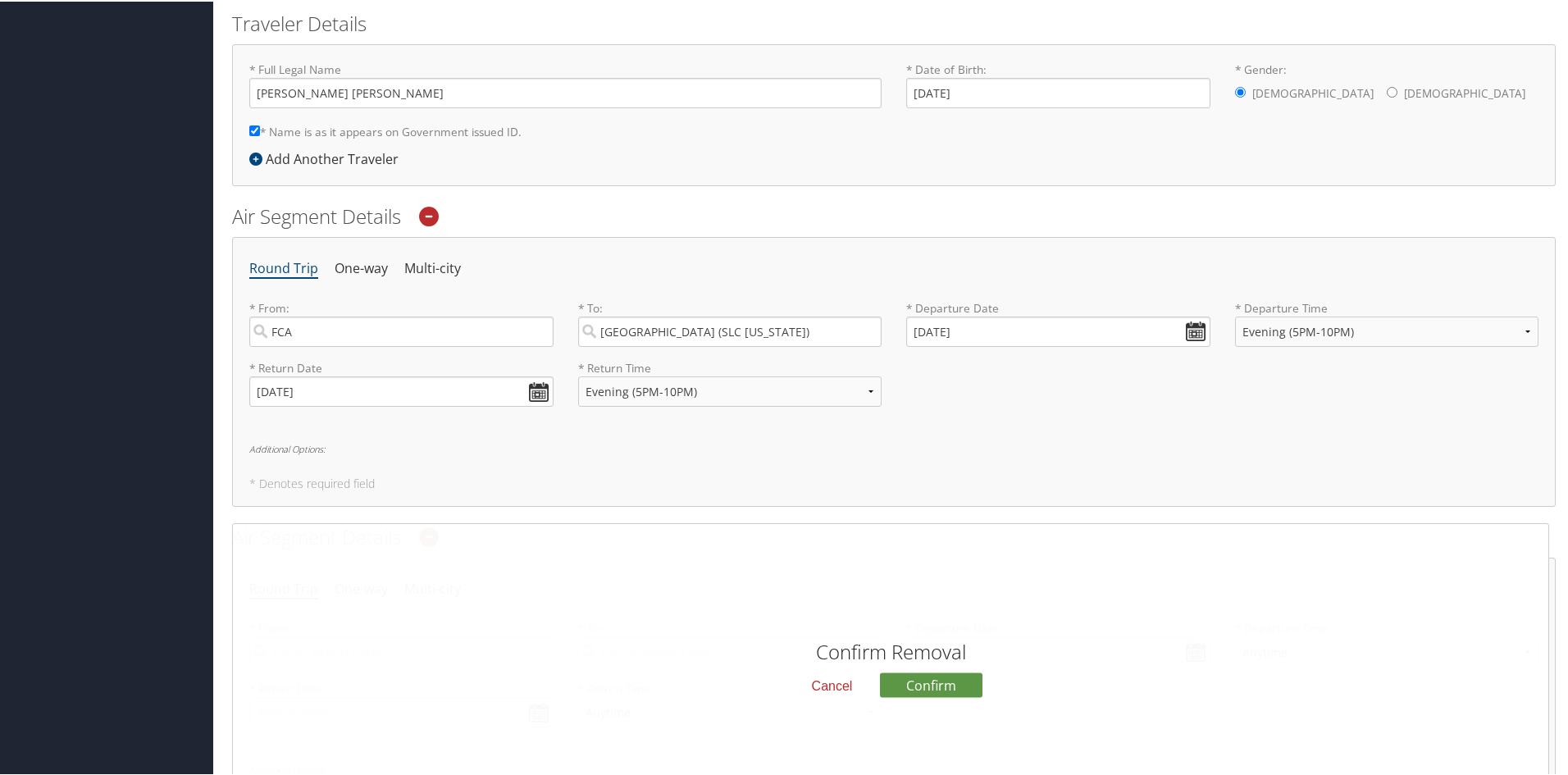
click at [994, 430] on div "Round Trip One-way Multi-city * From: FCA Kalispell (FCA MT) City 3711 3711 Req…" at bounding box center [894, 370] width 1324 height 269
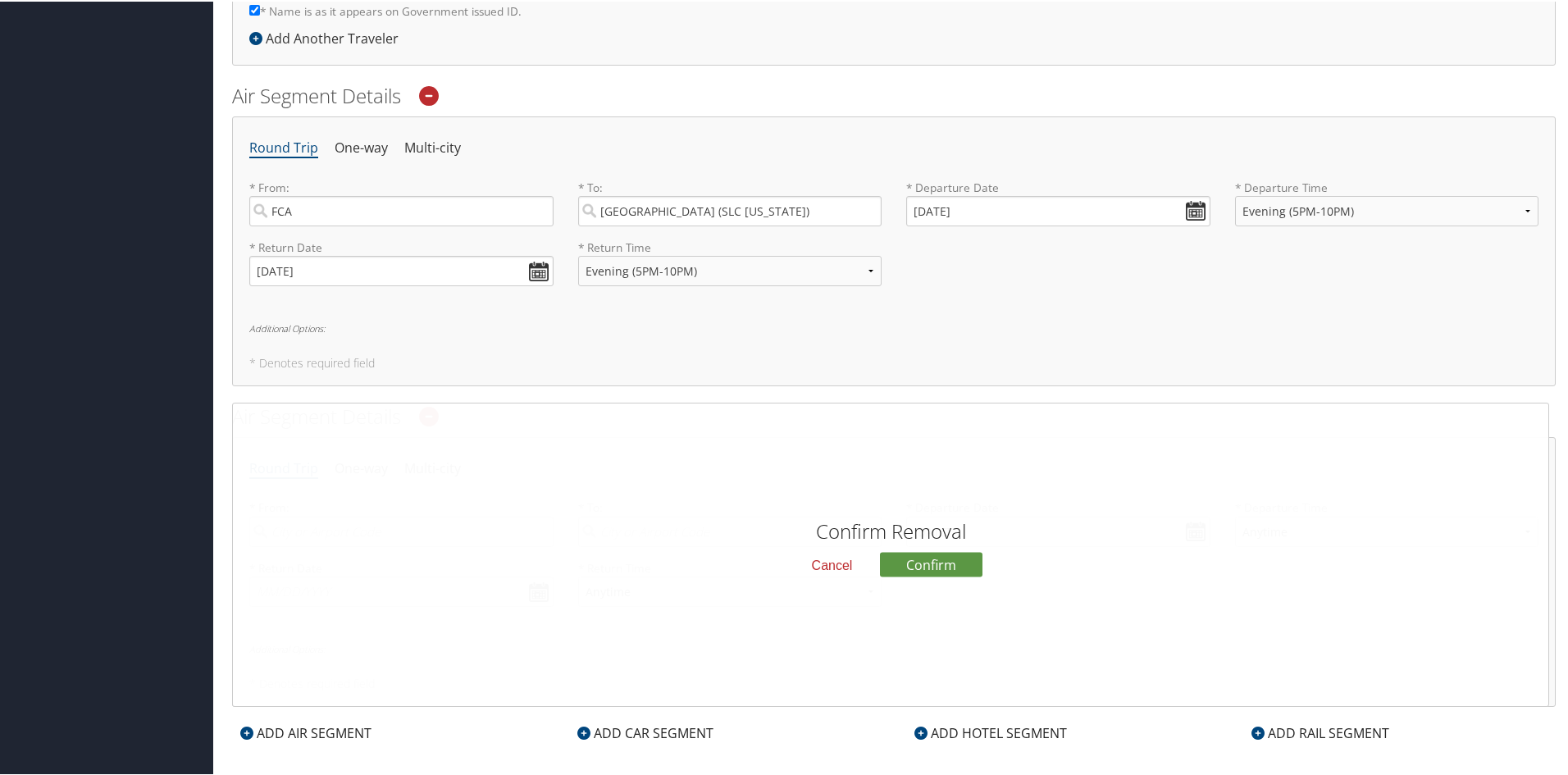
scroll to position [524, 0]
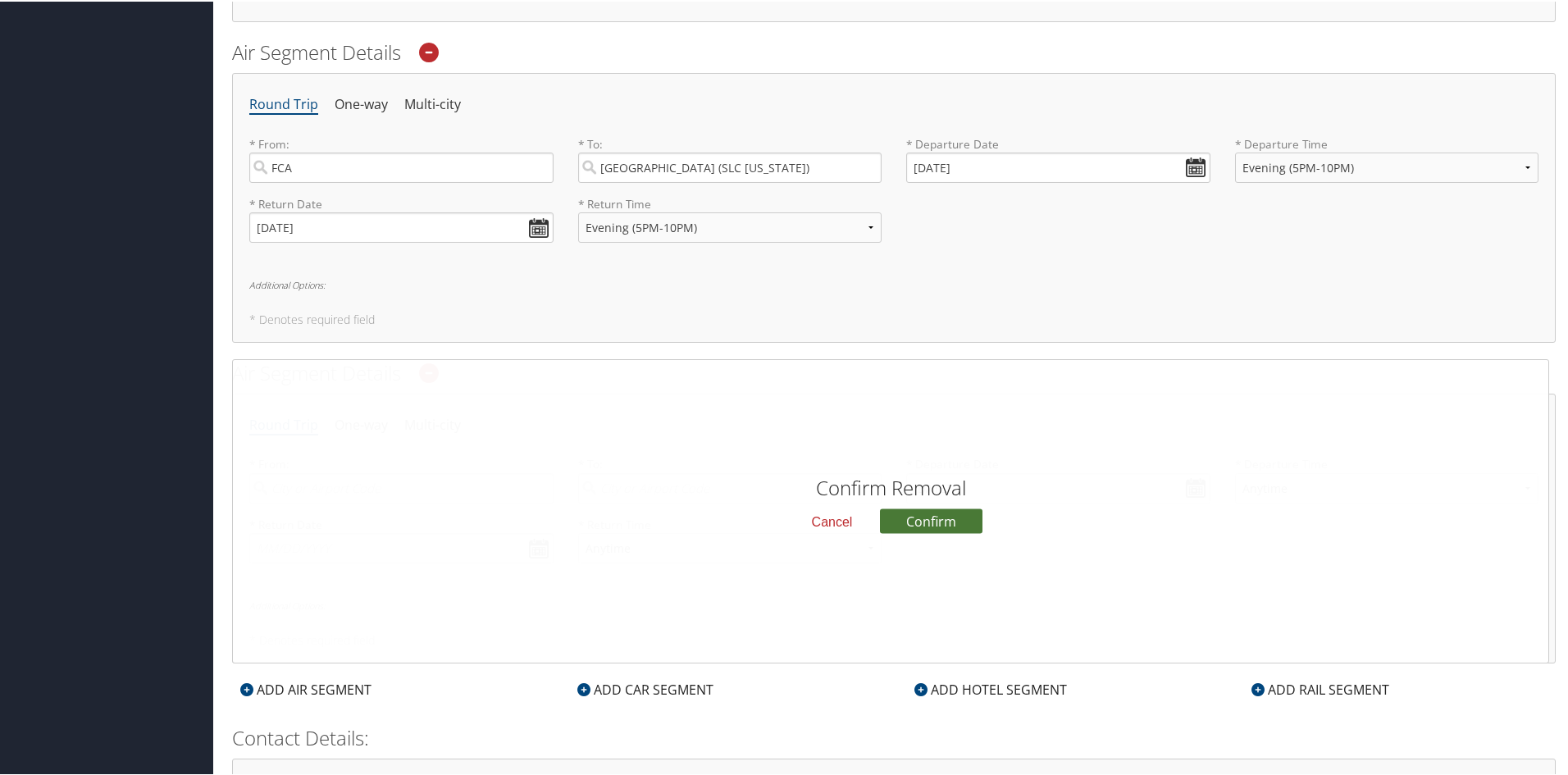
click at [954, 522] on button "Confirm" at bounding box center [930, 519] width 103 height 25
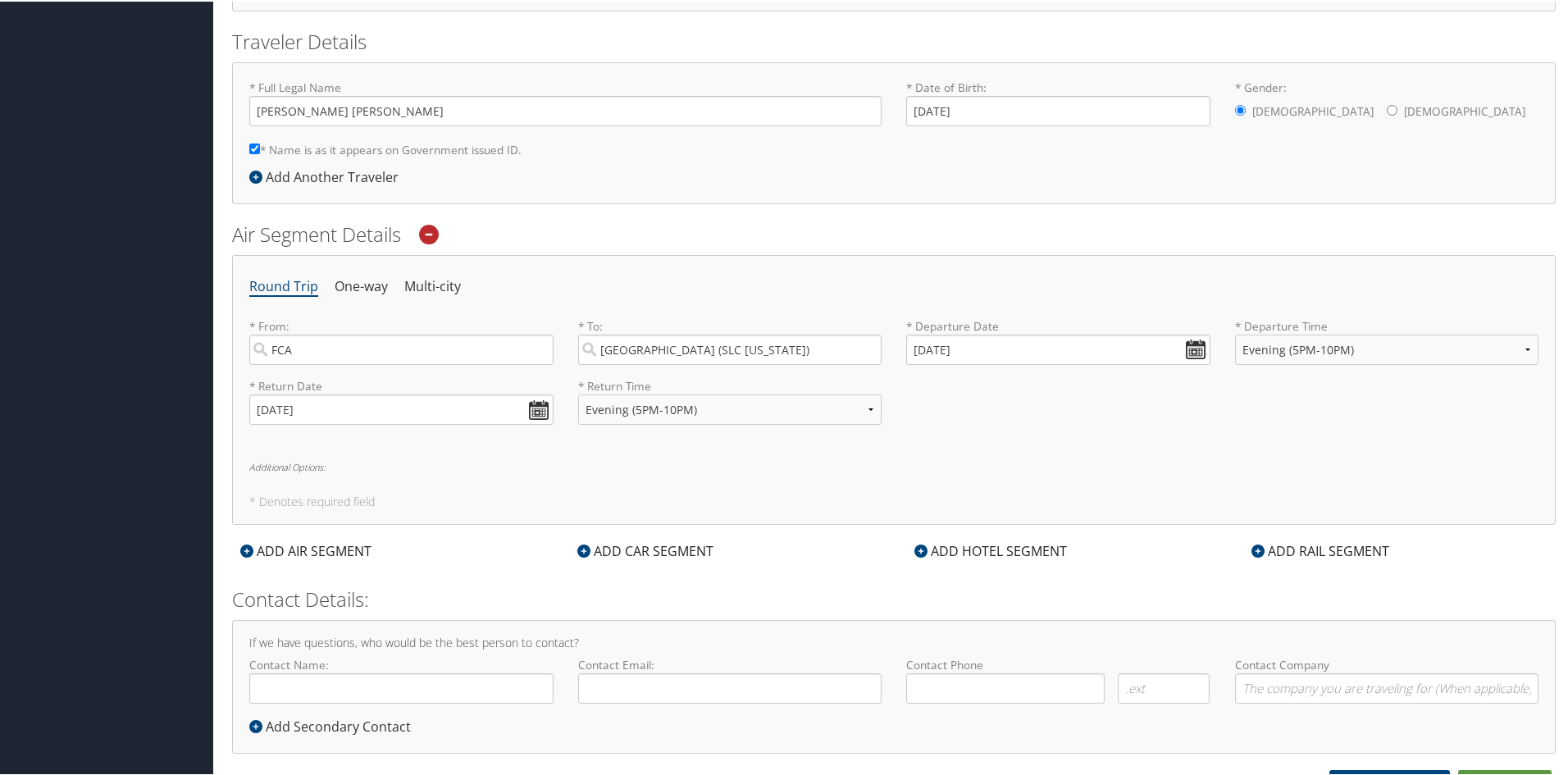
scroll to position [360, 0]
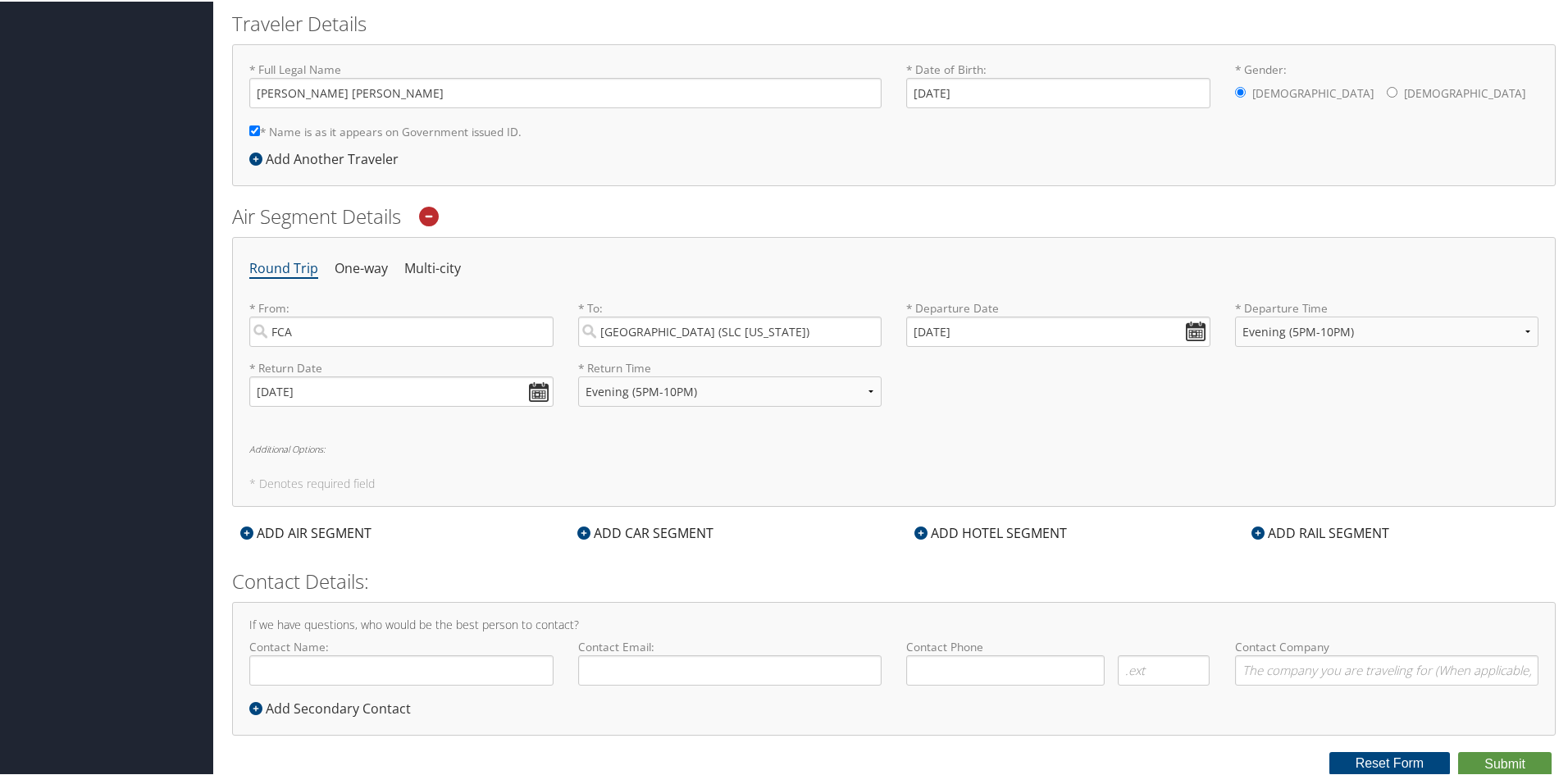
click at [580, 530] on icon at bounding box center [583, 531] width 13 height 13
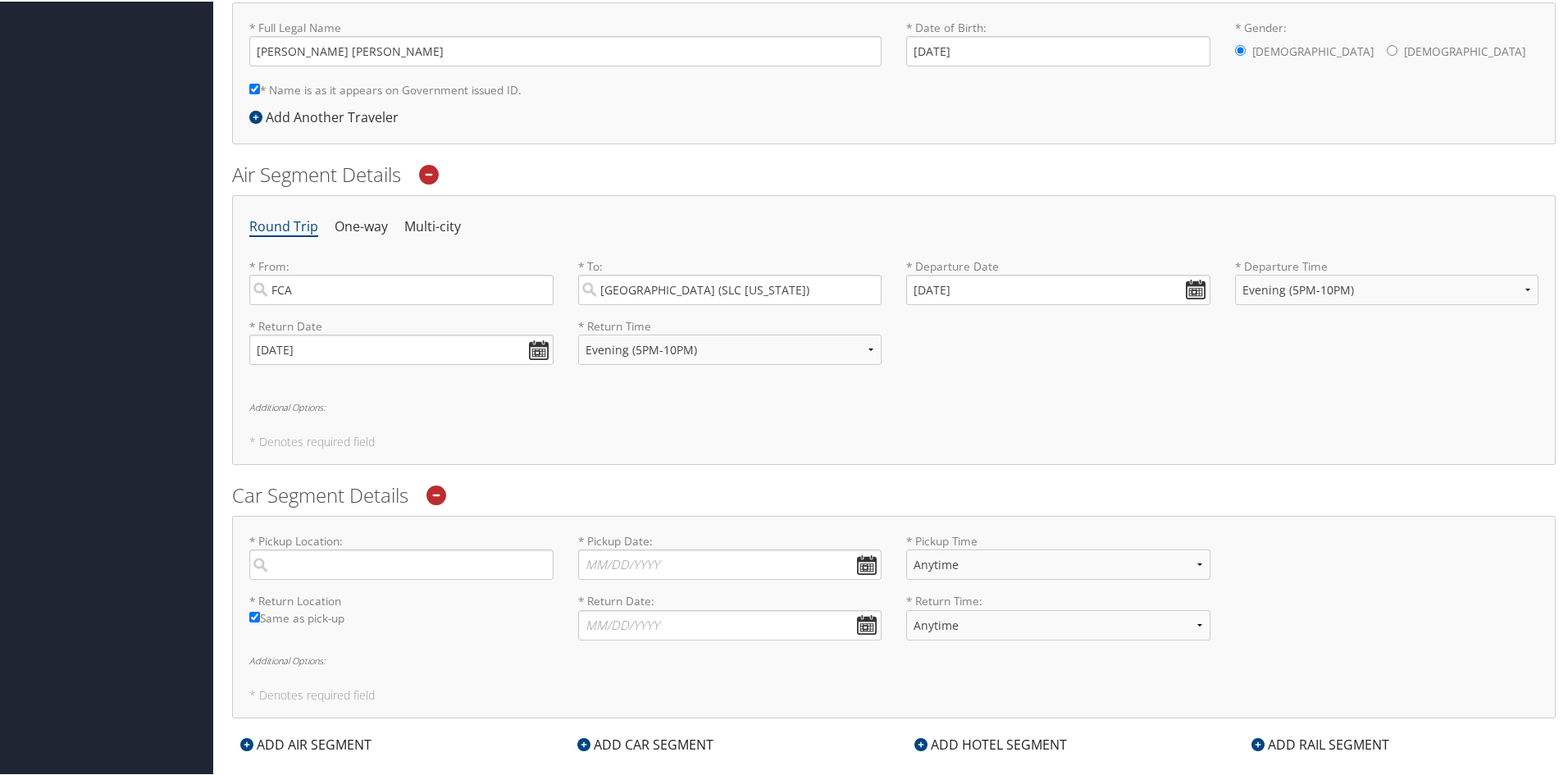
scroll to position [524, 0]
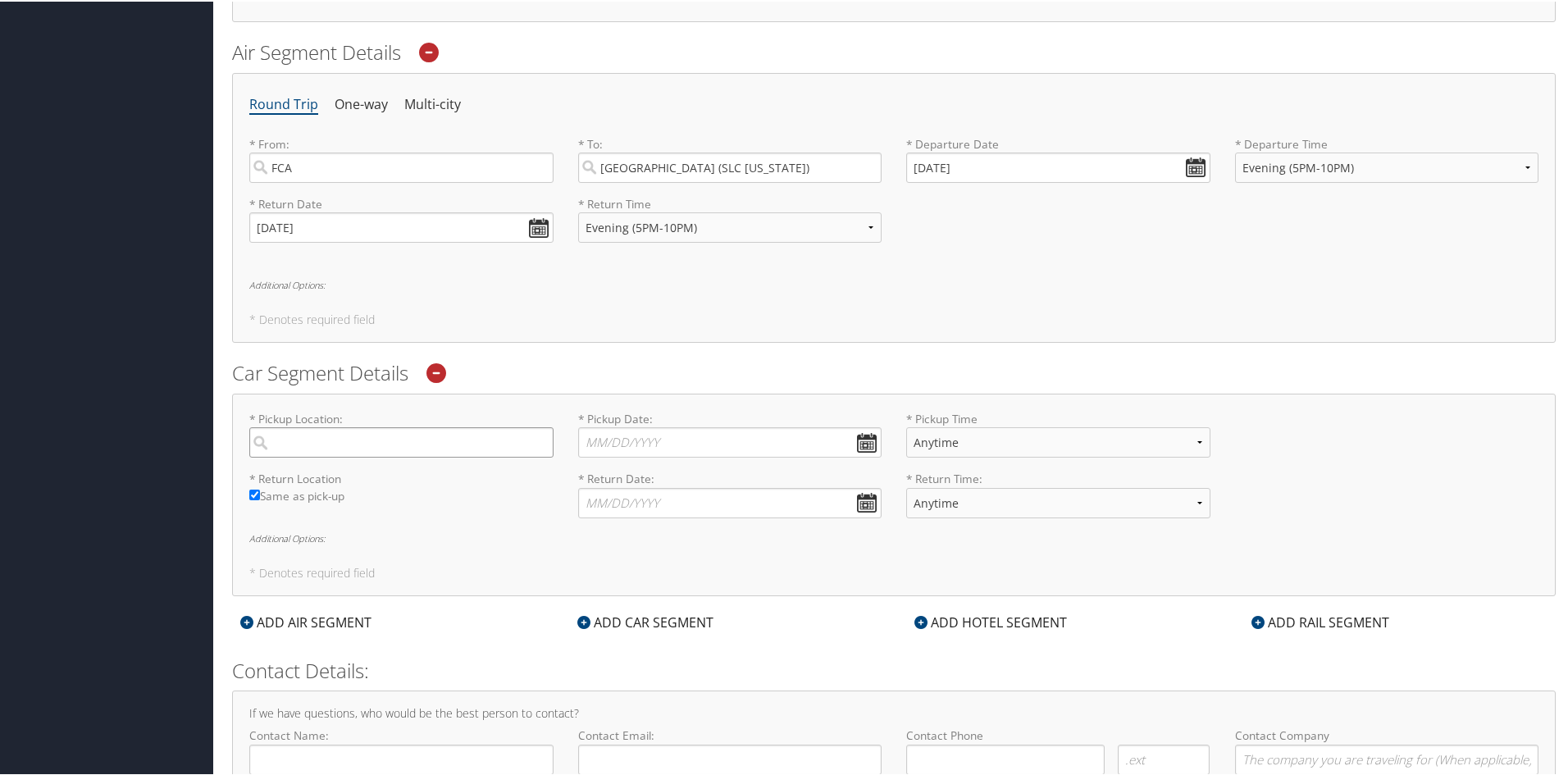
click at [421, 444] on input "search" at bounding box center [400, 441] width 304 height 30
click at [353, 475] on div "Salt Lake City (SLC Utah)" at bounding box center [403, 474] width 282 height 21
click at [353, 456] on input "slc" at bounding box center [400, 441] width 304 height 30
type input "Salt Lake City"
click at [863, 442] on input "* Pickup Date: Dates must be valid" at bounding box center [730, 441] width 304 height 30
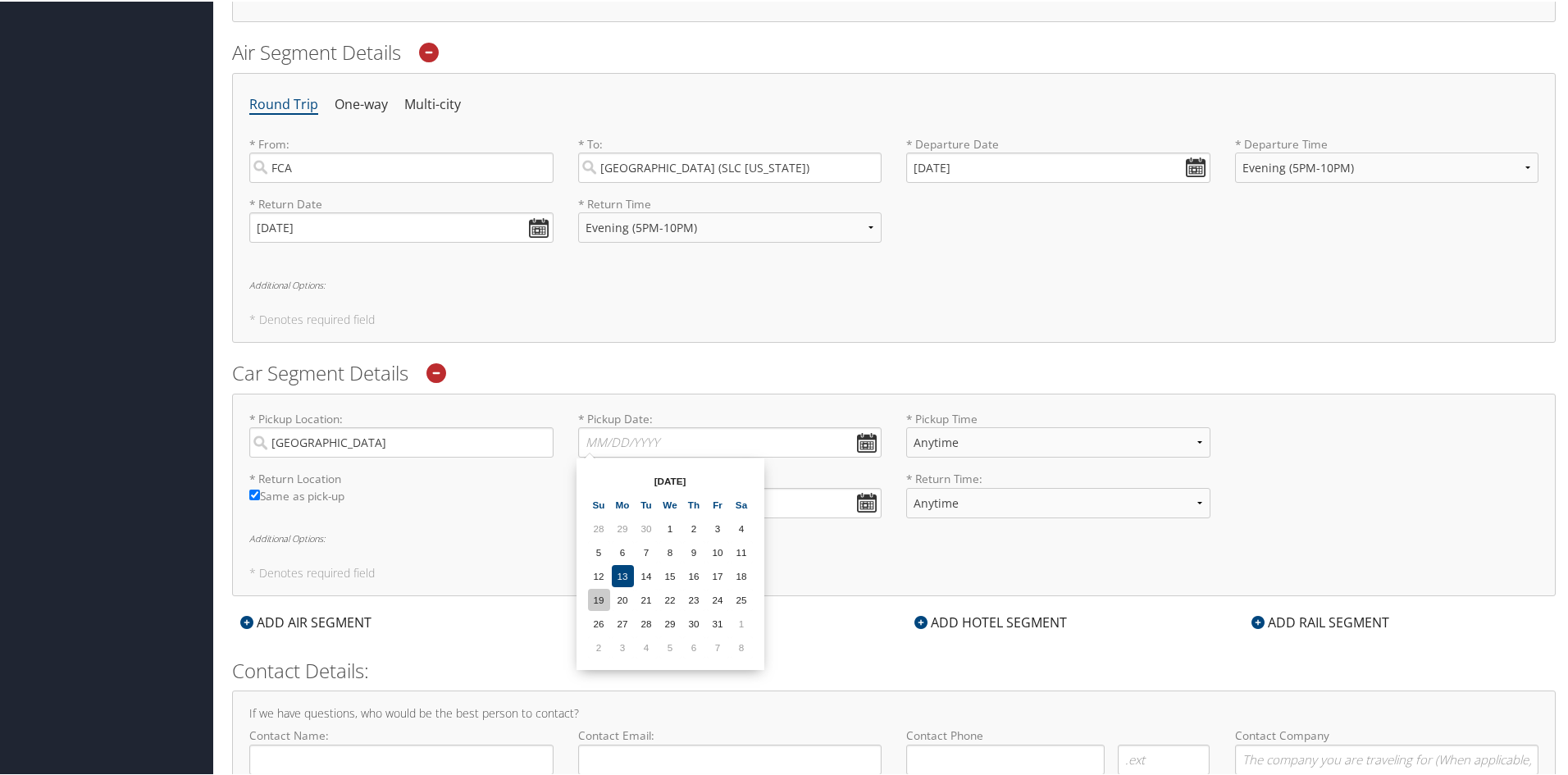
click at [601, 600] on td "19" at bounding box center [598, 598] width 22 height 22
type input "10/19/2025"
click at [969, 437] on select "Anytime 12:00 AM 1:00 AM 2:00 AM 3:00 AM 4:00 AM 5:00 AM 6:00 AM 7:00 AM 8:00 A…" at bounding box center [1058, 441] width 304 height 30
select select "7:00 PM"
click at [906, 425] on select "Anytime 12:00 AM 1:00 AM 2:00 AM 3:00 AM 4:00 AM 5:00 AM 6:00 AM 7:00 AM 8:00 A…" at bounding box center [1058, 441] width 304 height 30
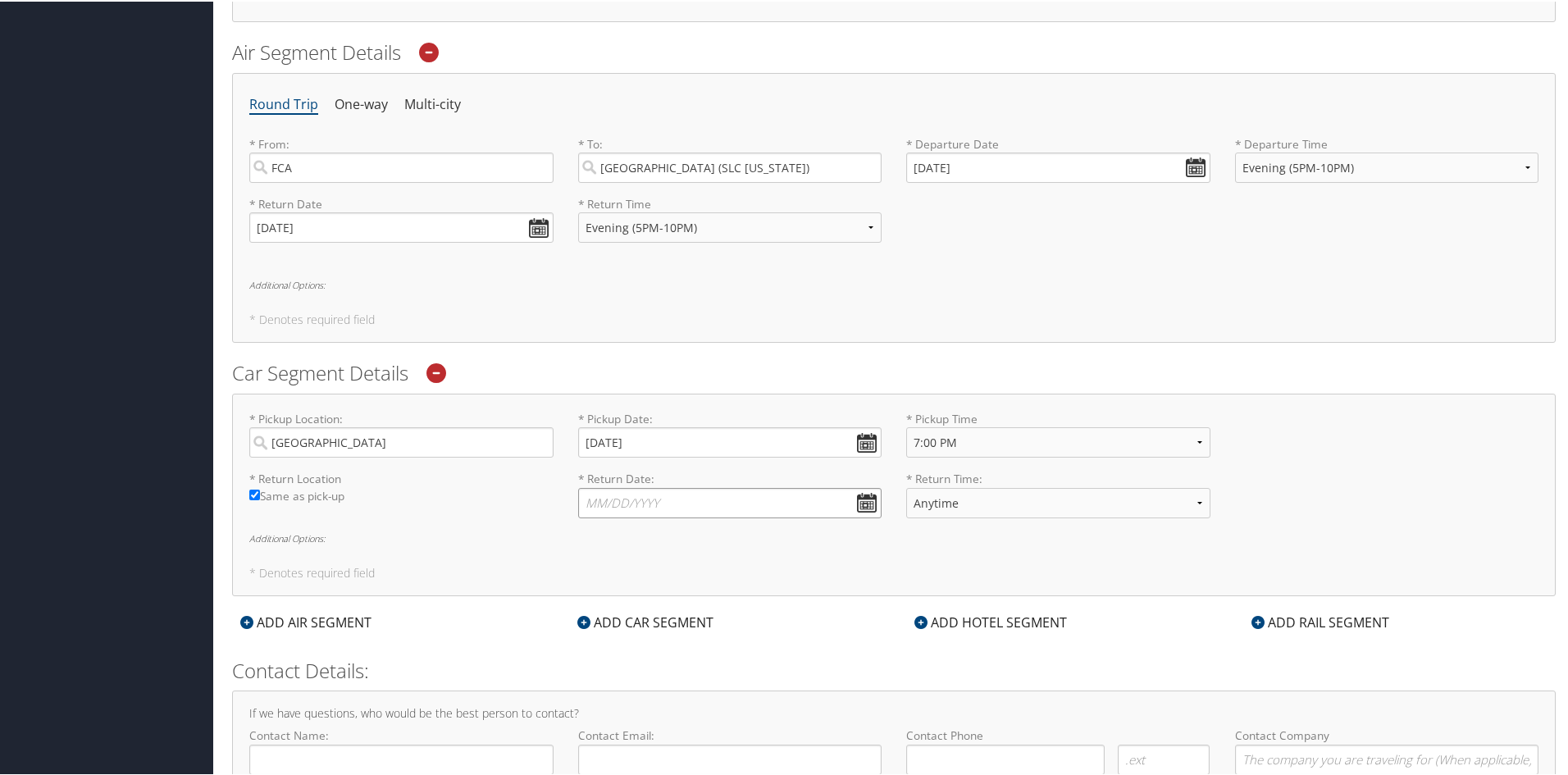
click at [779, 504] on input "* Return Date: Dates must be valid" at bounding box center [730, 501] width 304 height 30
click at [698, 663] on td "23" at bounding box center [694, 658] width 22 height 22
type input "10/23/2025"
click at [1032, 500] on select "Anytime 12:00 AM 1:00 AM 2:00 AM 3:00 AM 4:00 AM 5:00 AM 6:00 AM 7:00 AM 8:00 A…" at bounding box center [1058, 501] width 304 height 30
select select "5:00 PM"
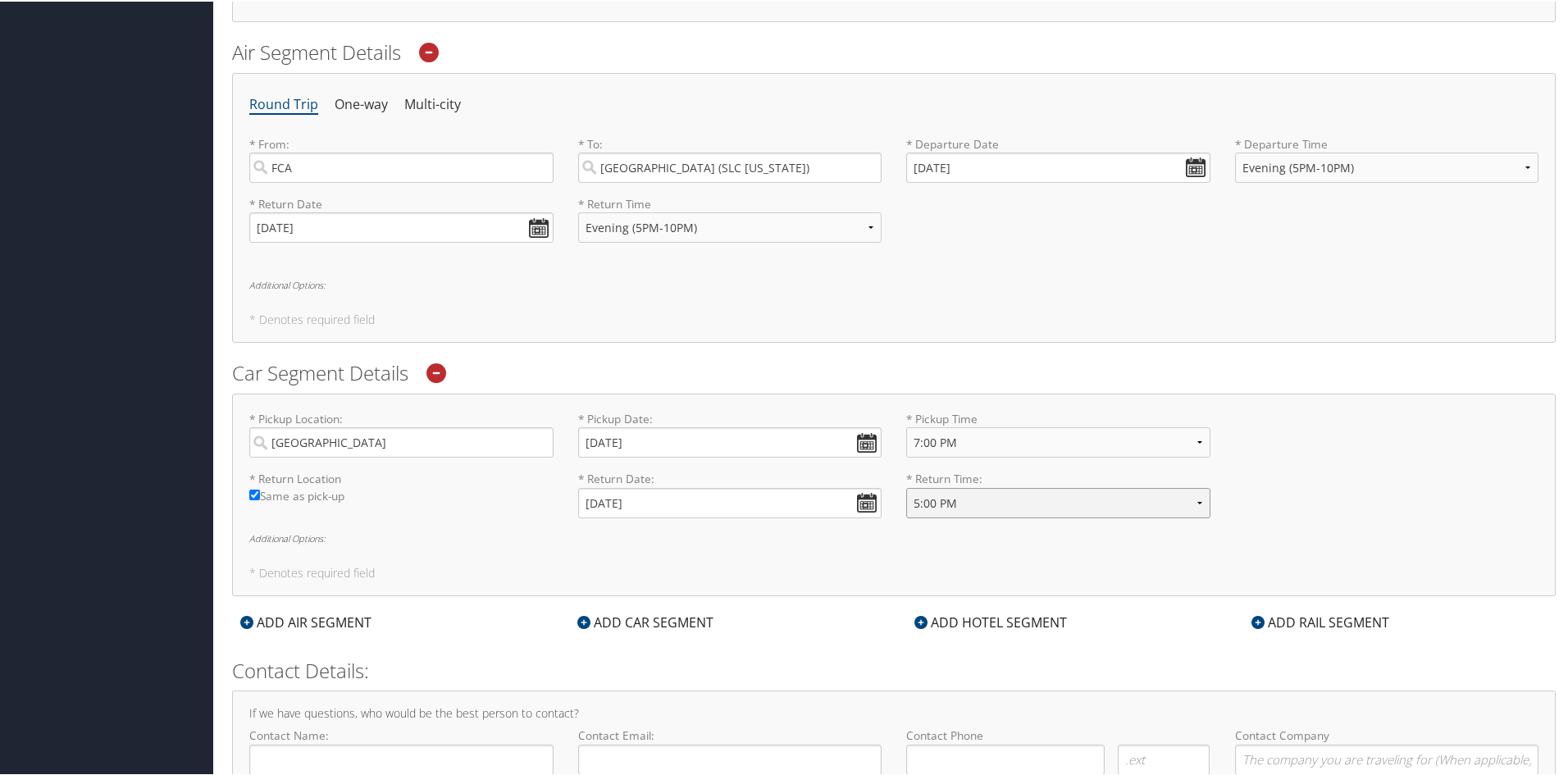
click at [906, 486] on select "Anytime 12:00 AM 1:00 AM 2:00 AM 3:00 AM 4:00 AM 5:00 AM 6:00 AM 7:00 AM 8:00 A…" at bounding box center [1058, 501] width 304 height 30
click at [1331, 498] on div "* Return Location Required Same as pick-up * Return Date: 10/23/2025 Dates must…" at bounding box center [894, 499] width 1314 height 60
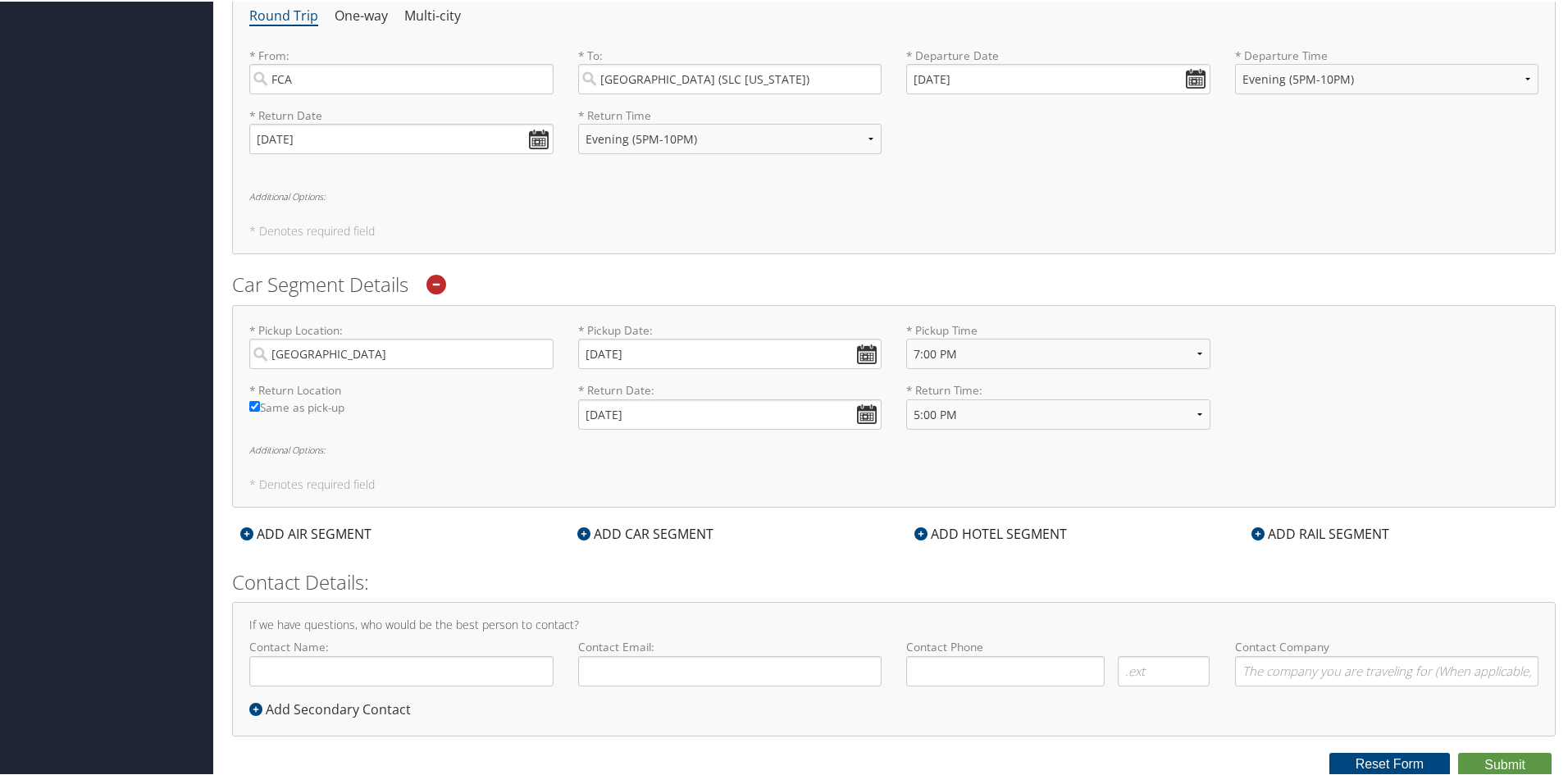
scroll to position [614, 0]
click at [919, 532] on icon at bounding box center [920, 531] width 13 height 13
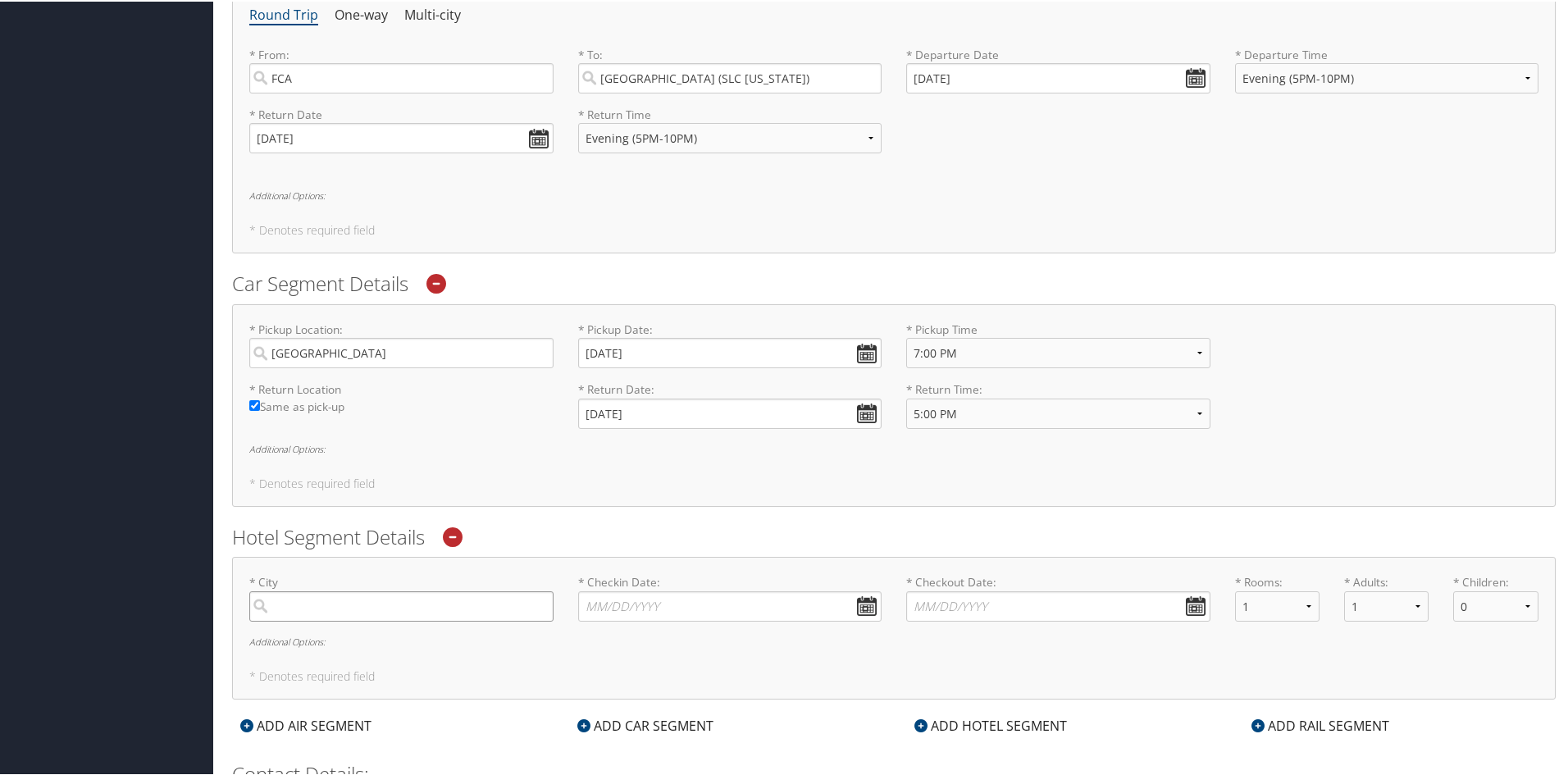
click at [465, 606] on input "search" at bounding box center [400, 605] width 304 height 30
click at [351, 643] on div "Salt Lake City (SLC Utah)" at bounding box center [403, 639] width 282 height 21
click at [351, 620] on input "slc" at bounding box center [400, 605] width 304 height 30
type input "Salt Lake City"
click at [756, 604] on input "* Checkin Date: Dates must be valid" at bounding box center [730, 605] width 304 height 30
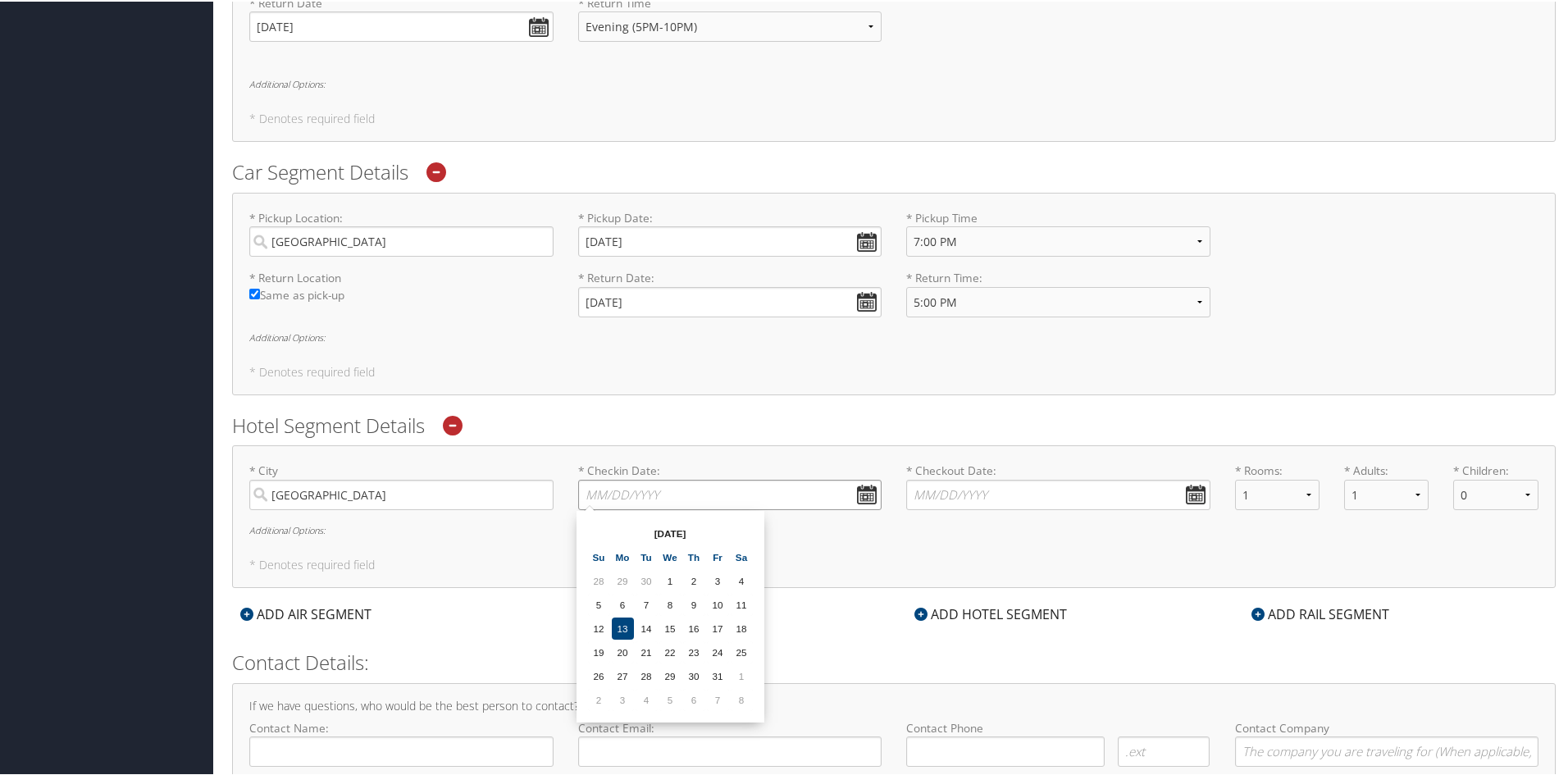
scroll to position [778, 0]
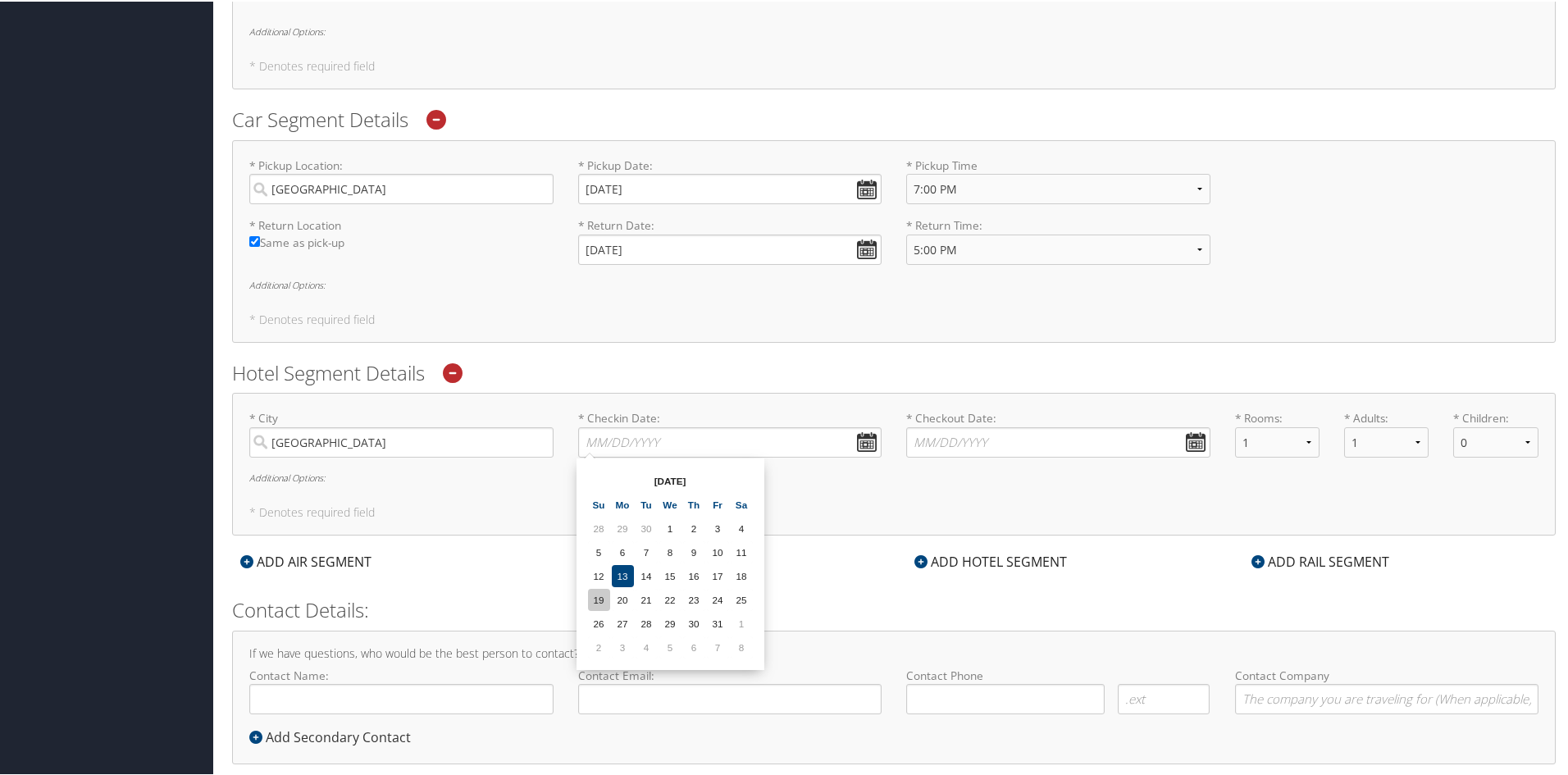
click at [599, 600] on td "19" at bounding box center [598, 598] width 22 height 22
type input "10/19/2025"
click at [1018, 440] on input "* Checkout Date: Dates must be valid" at bounding box center [1058, 441] width 304 height 30
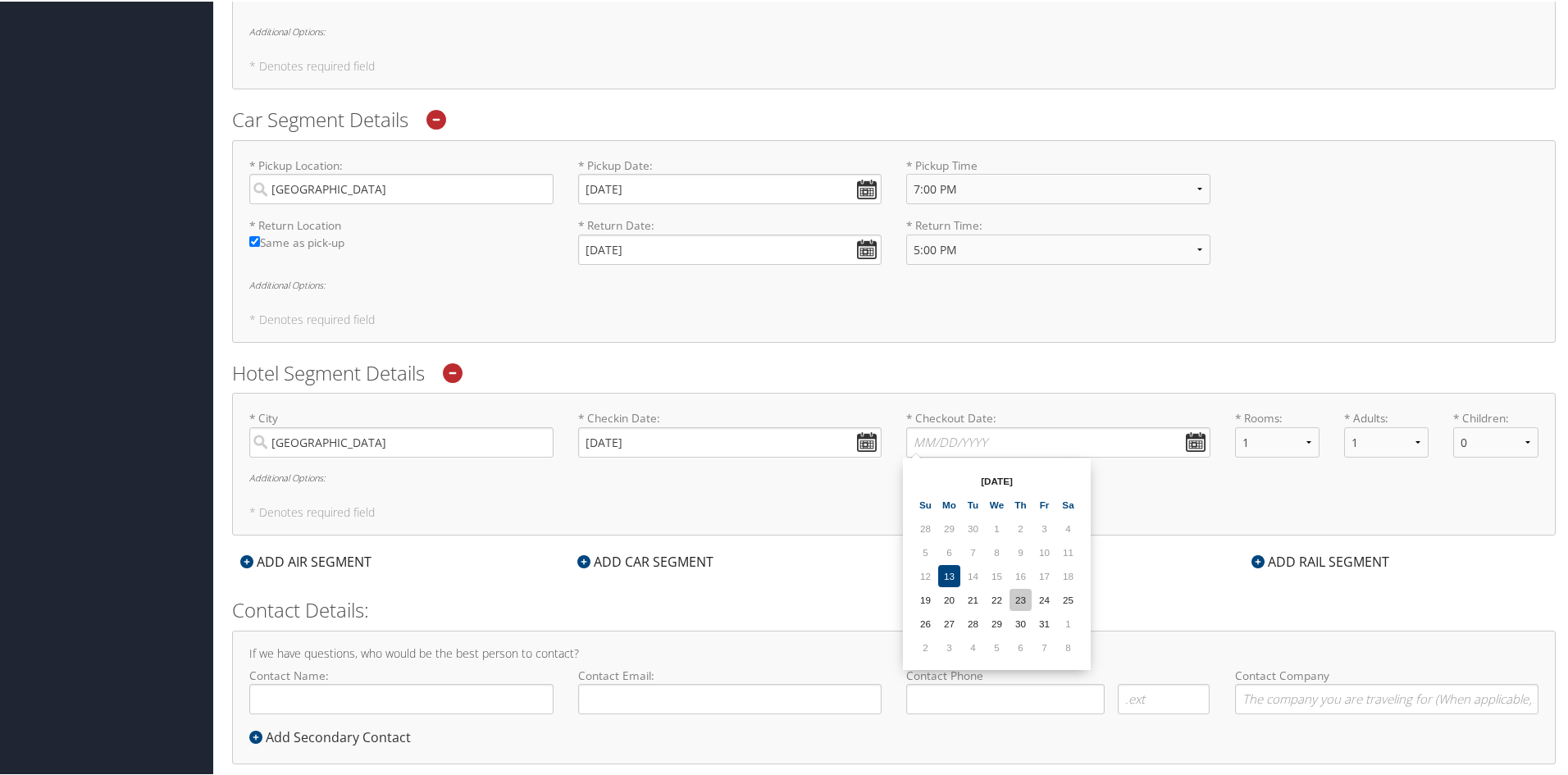
click at [1012, 600] on td "23" at bounding box center [1020, 598] width 22 height 22
type input "10/23/2025"
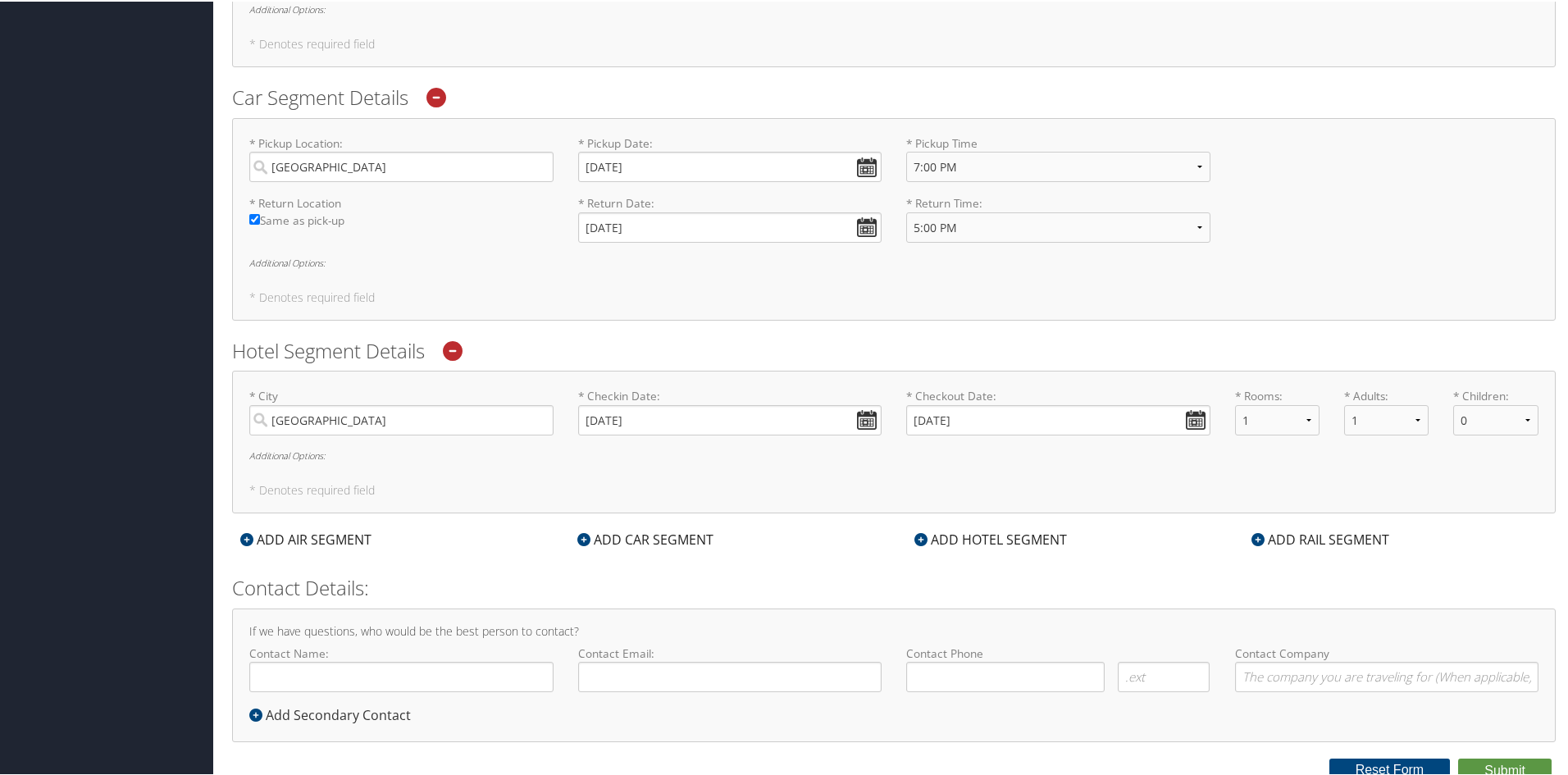
scroll to position [806, 0]
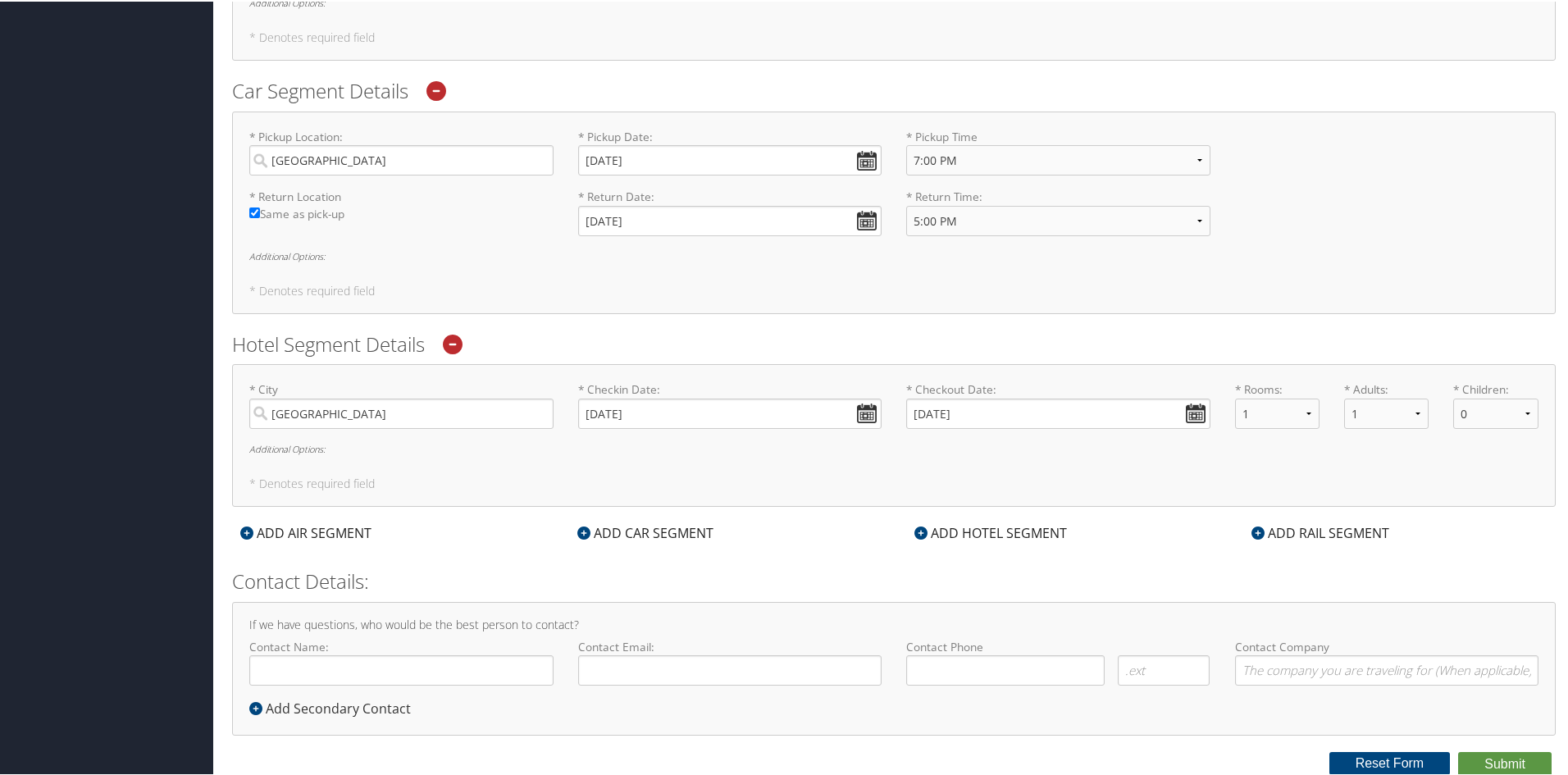
click at [903, 575] on h2 "Contact Details:" at bounding box center [894, 579] width 1324 height 28
click at [409, 665] on input "Contact Name:" at bounding box center [400, 669] width 304 height 30
type input "[PERSON_NAME]"
type input "brian.m.stewart@imail.org"
type input "(801) 556-2959"
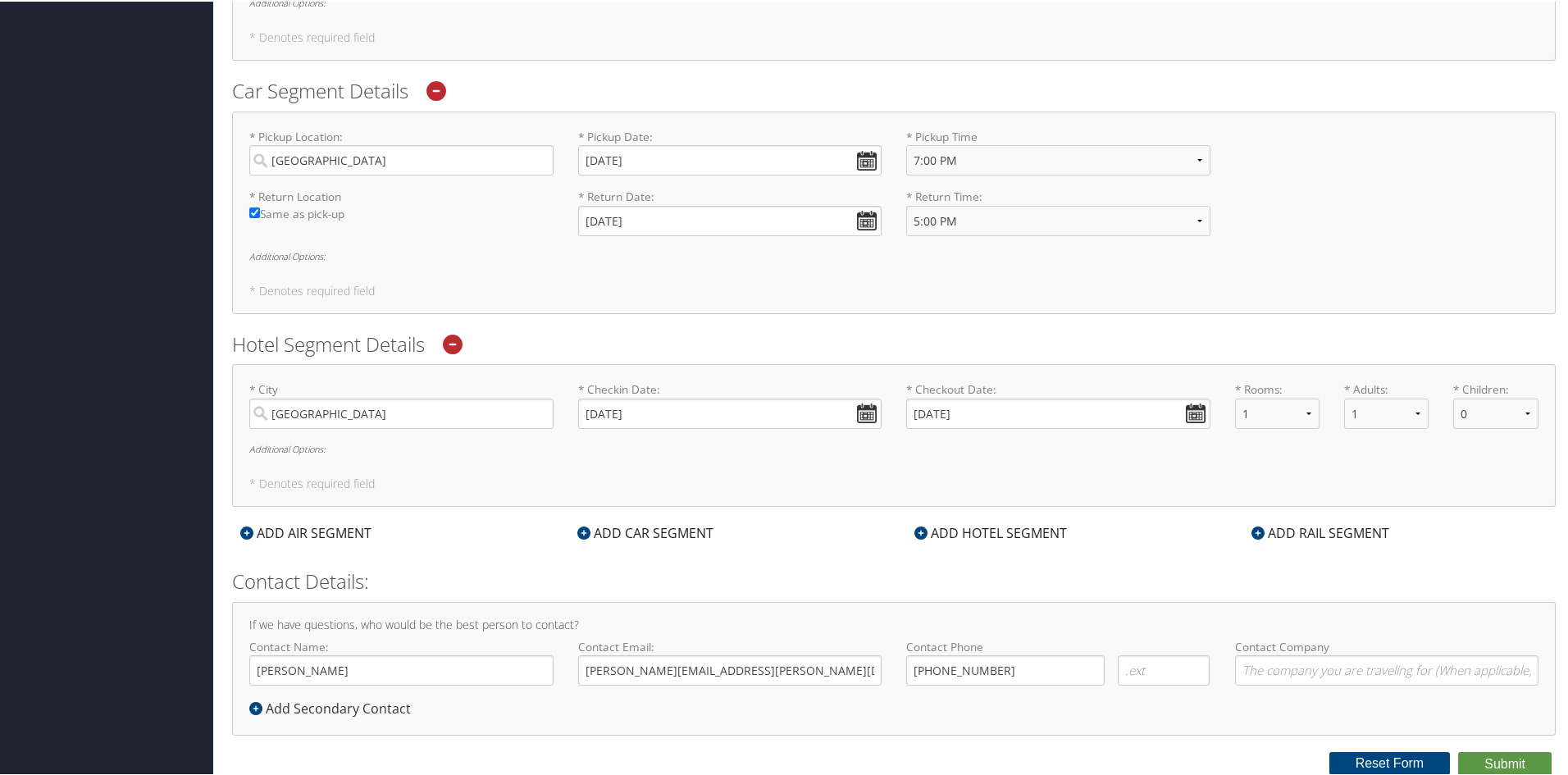
click at [1062, 705] on div "If we have questions, who would be the best person to contact? Contact Name: Br…" at bounding box center [894, 667] width 1324 height 134
click at [1328, 672] on input "Contact Company" at bounding box center [1387, 669] width 304 height 30
type input "Intermountain Health"
click at [1498, 760] on button "Submit" at bounding box center [1505, 763] width 94 height 25
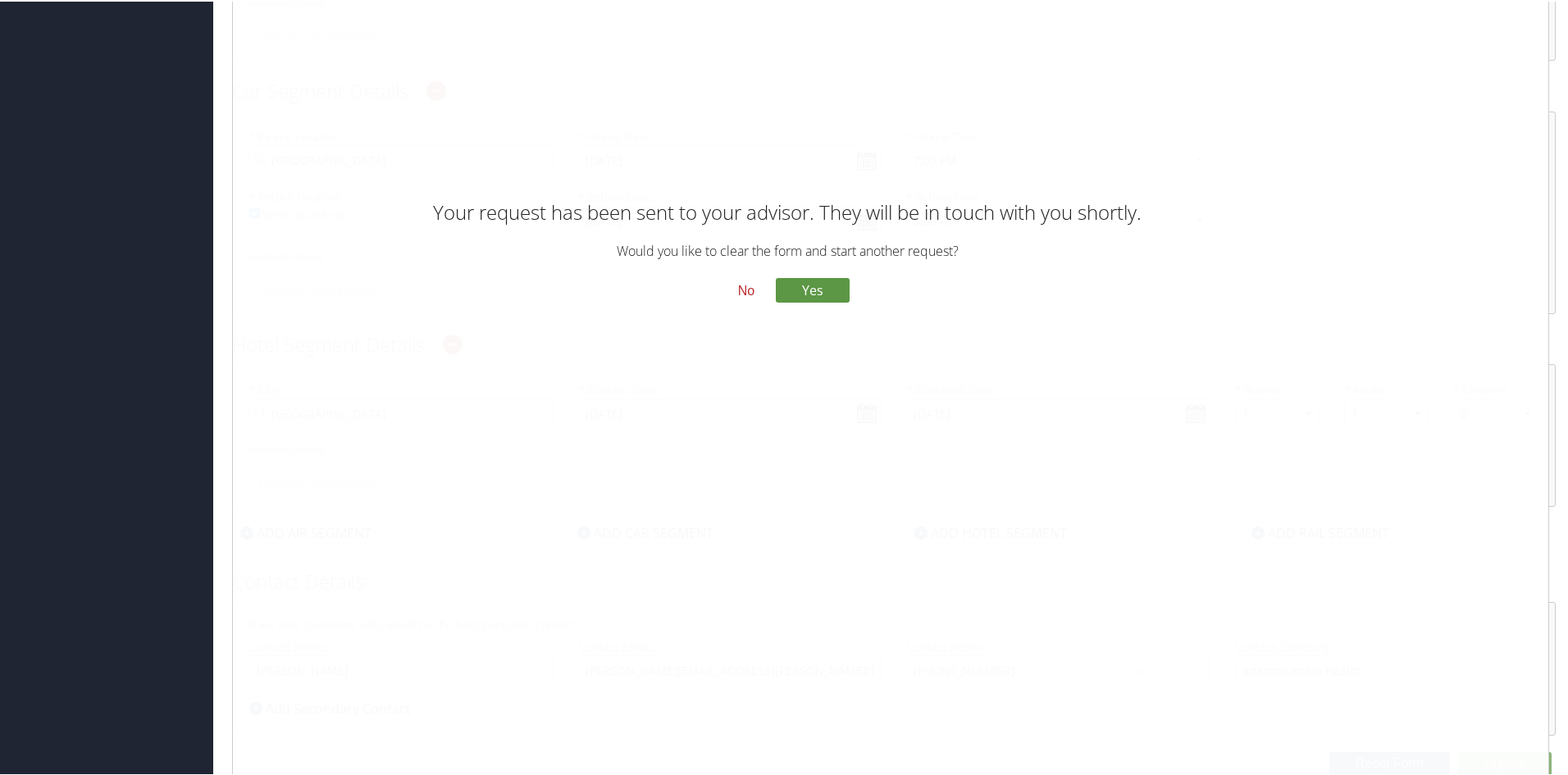
click at [742, 287] on button "No" at bounding box center [747, 288] width 43 height 28
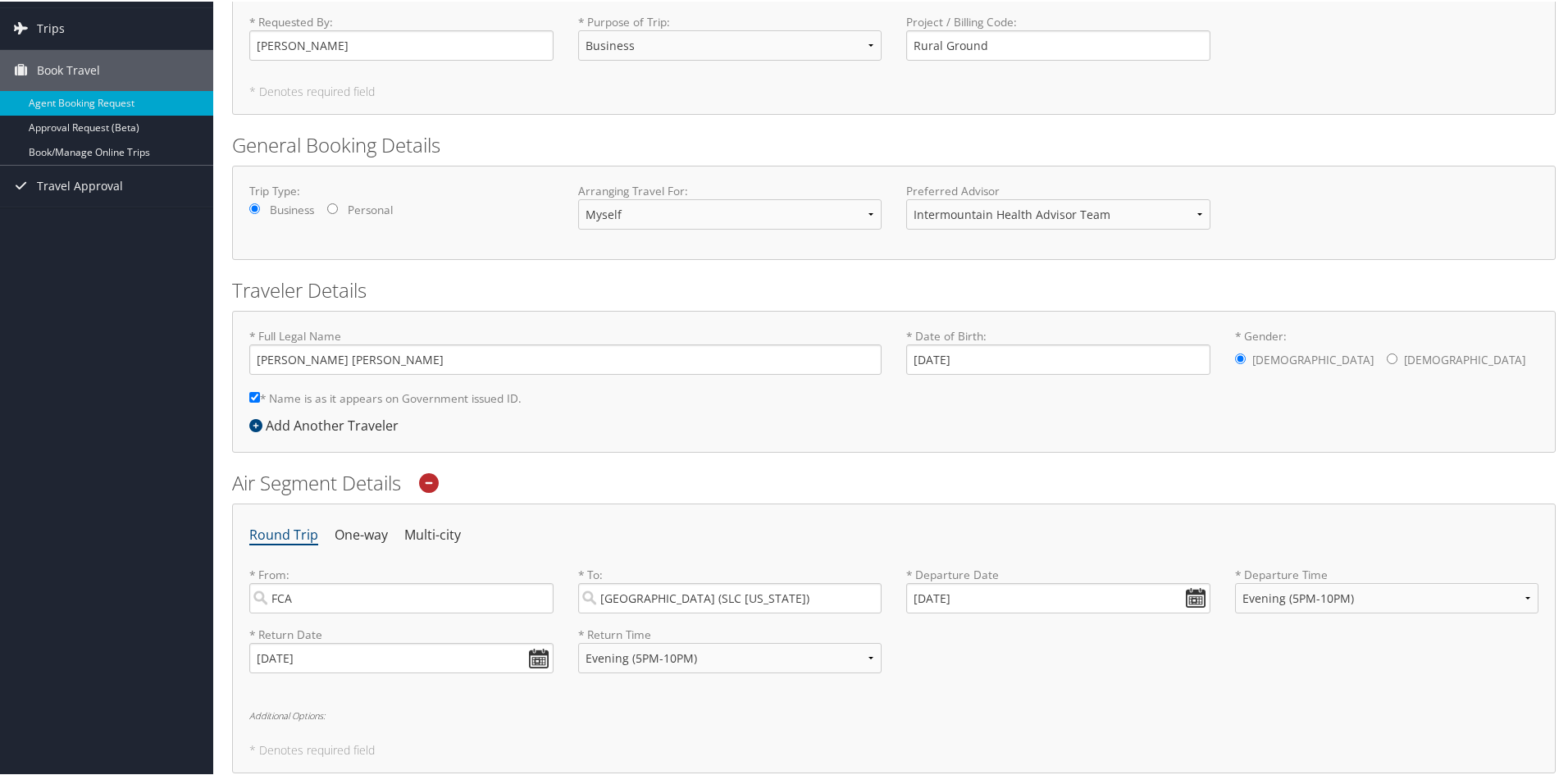
scroll to position [0, 0]
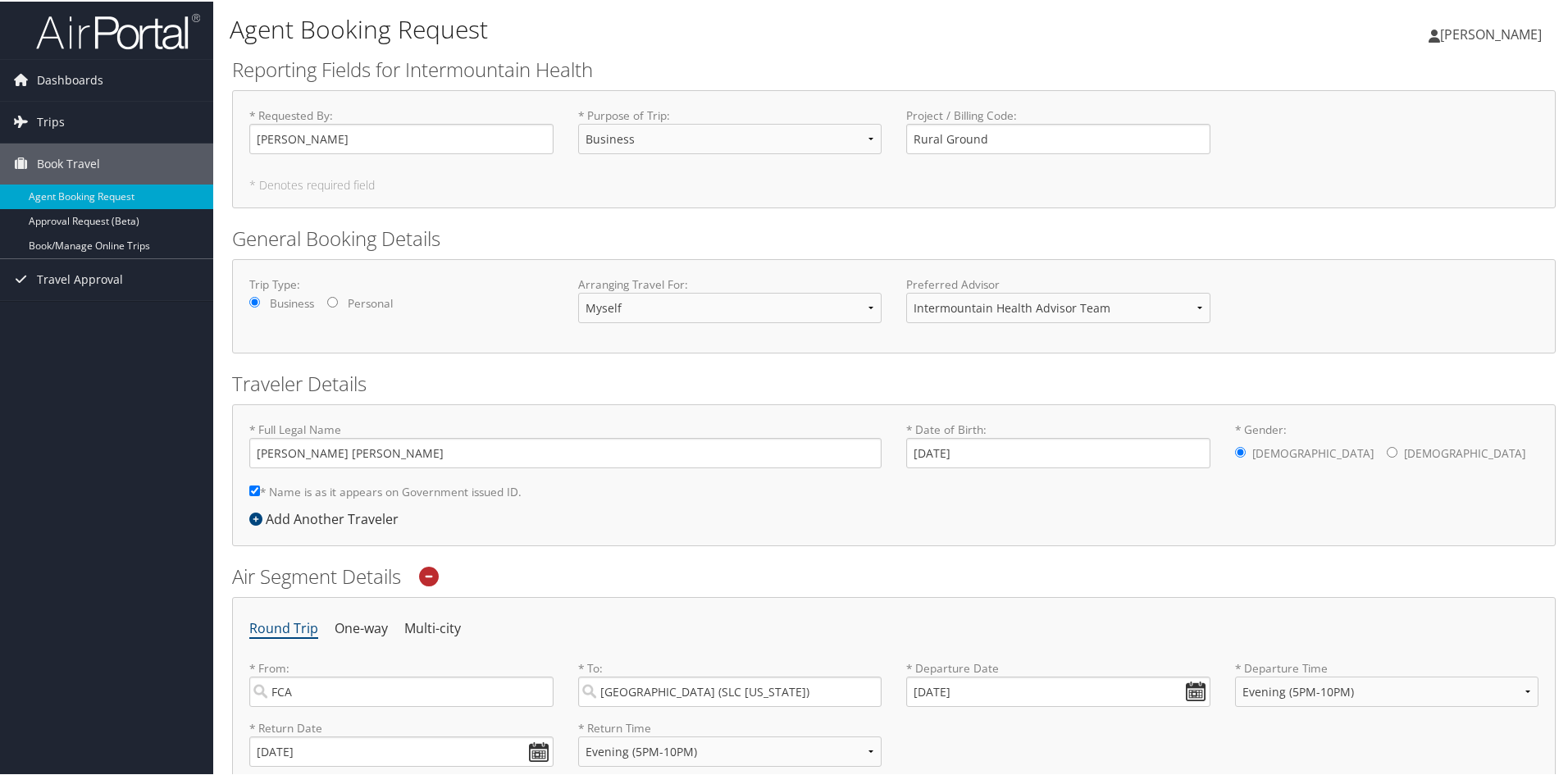
click at [701, 39] on h1 "Agent Booking Request" at bounding box center [672, 28] width 886 height 35
click at [70, 81] on span "Dashboards" at bounding box center [70, 78] width 66 height 41
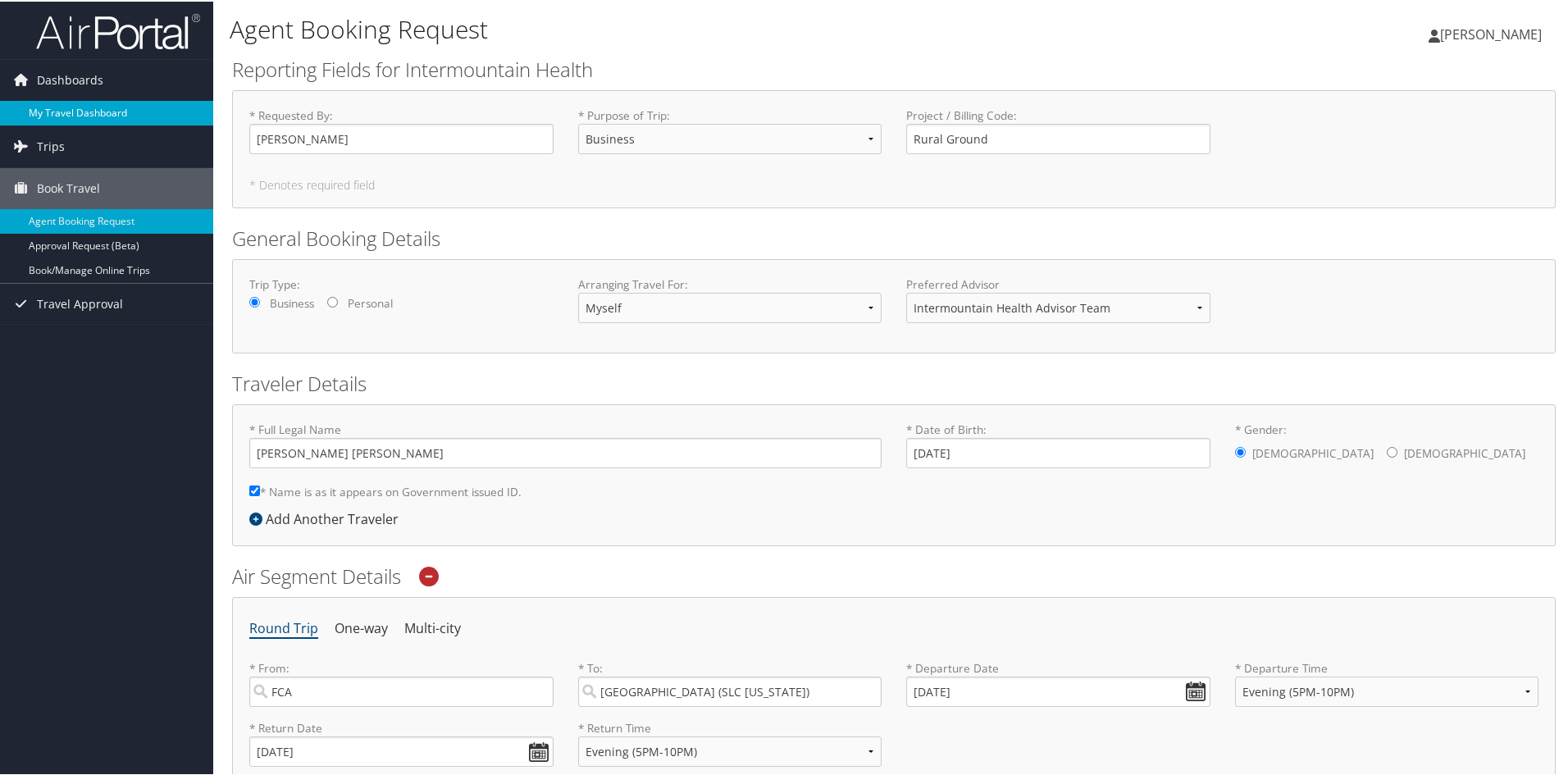
click at [73, 107] on link "My Travel Dashboard" at bounding box center [106, 111] width 213 height 25
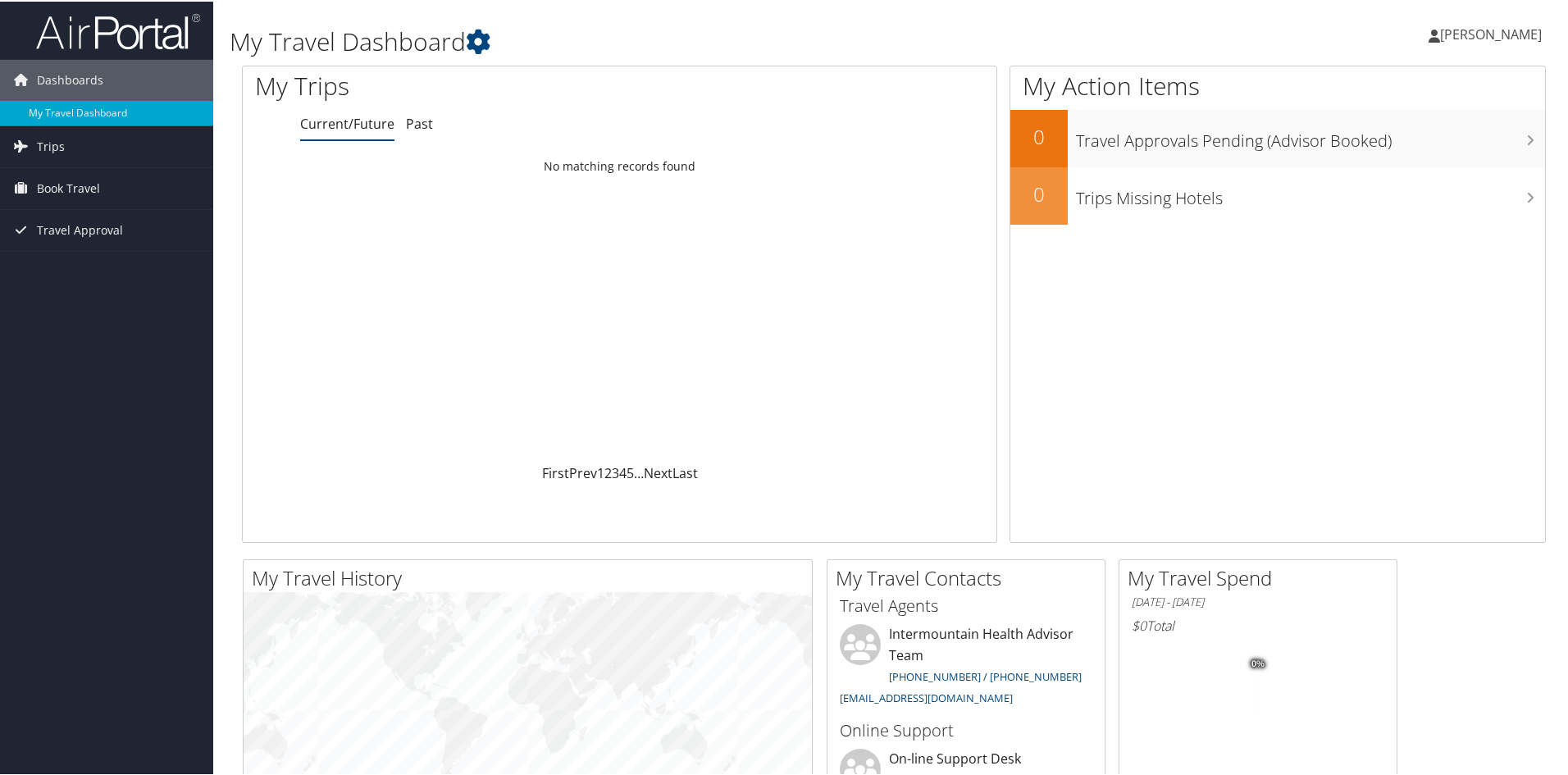
click at [1475, 29] on span "[PERSON_NAME]" at bounding box center [1490, 33] width 102 height 18
click at [1404, 149] on link "View Travel Profile" at bounding box center [1448, 145] width 183 height 28
